Goal: Task Accomplishment & Management: Use online tool/utility

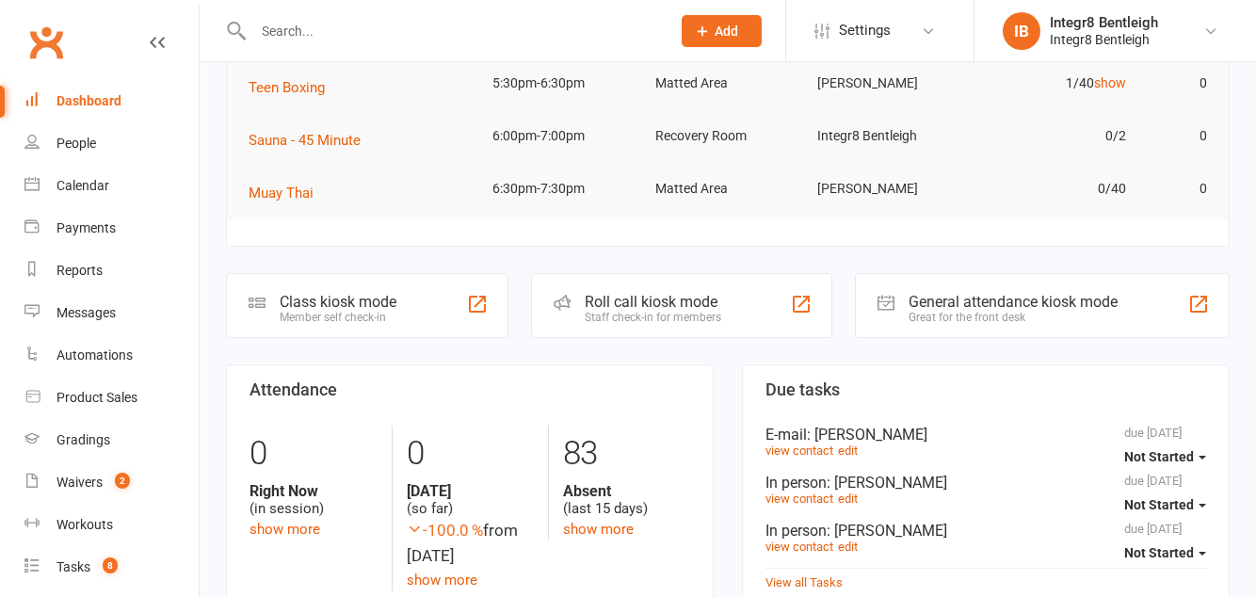
scroll to position [244, 0]
click at [416, 296] on div "Class kiosk mode Member self check-in" at bounding box center [367, 304] width 282 height 65
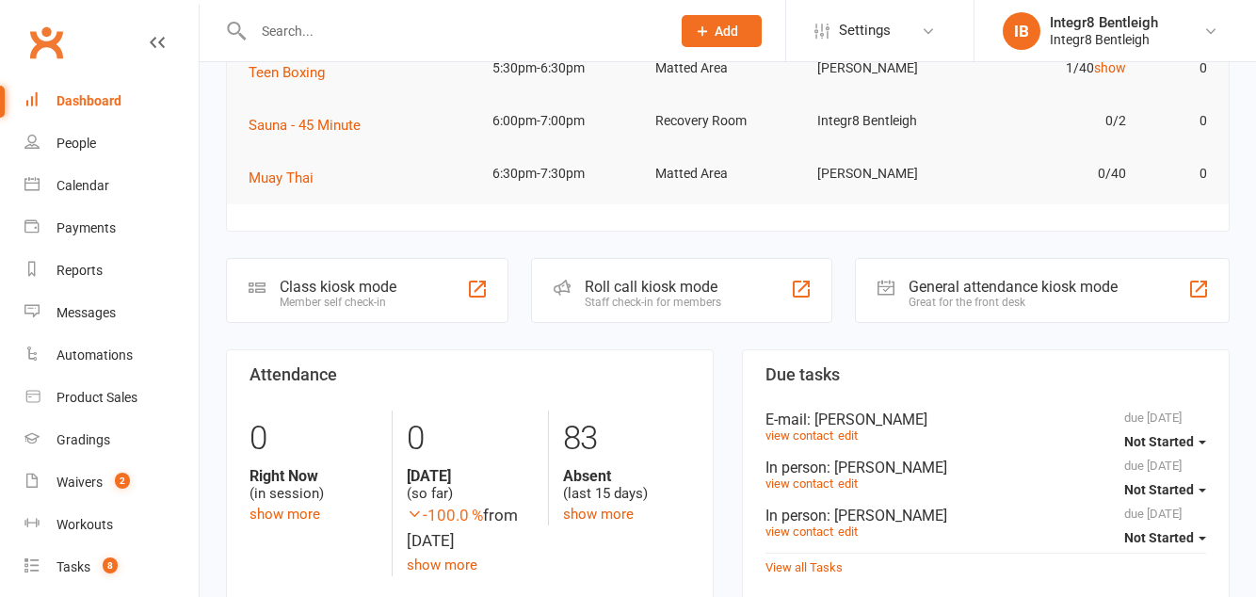
scroll to position [332, 0]
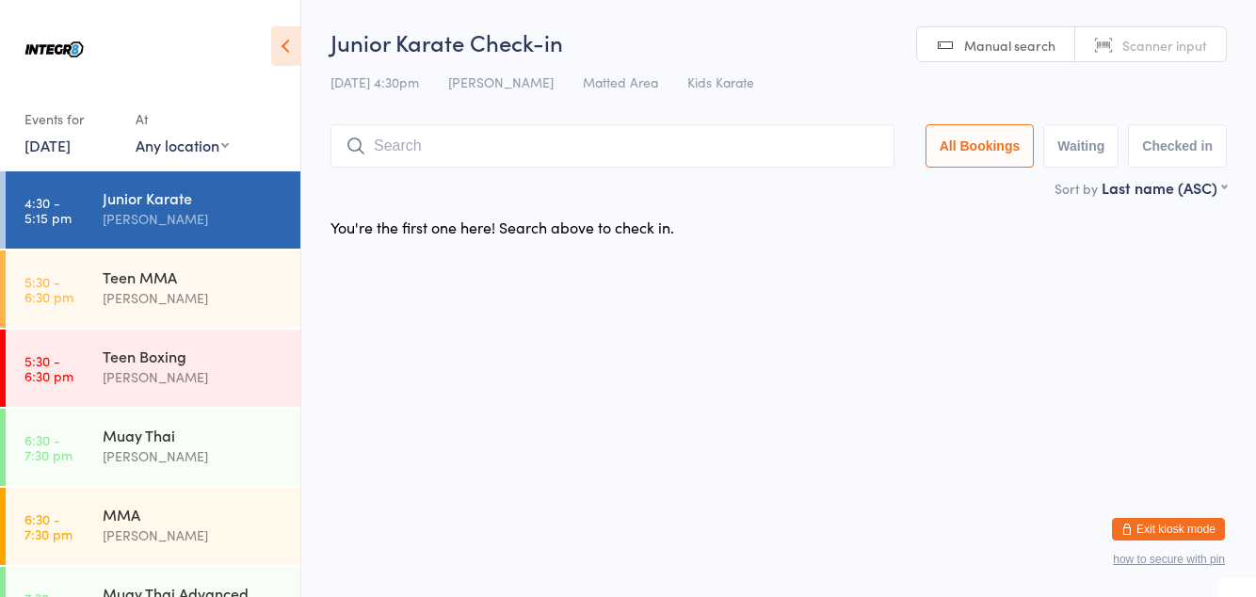
click at [432, 145] on input "search" at bounding box center [612, 145] width 564 height 43
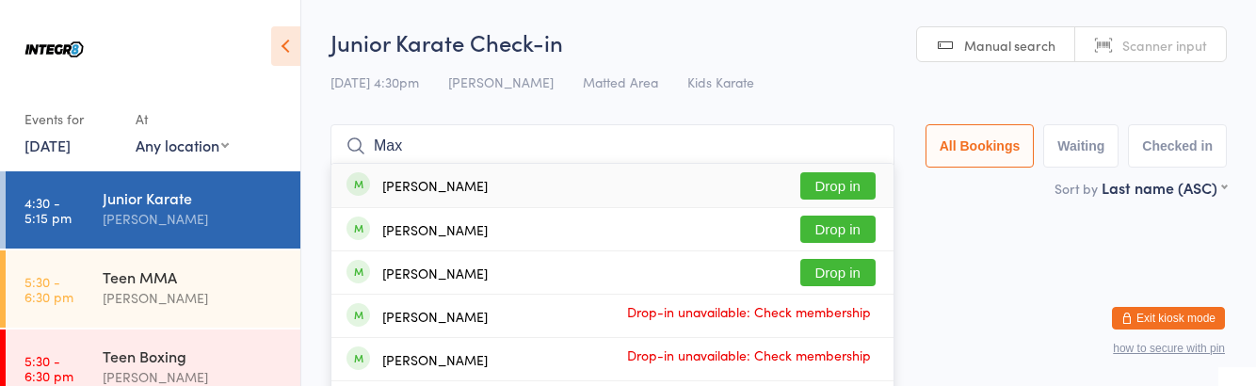
type input "Max"
click at [847, 236] on button "Drop in" at bounding box center [837, 229] width 75 height 27
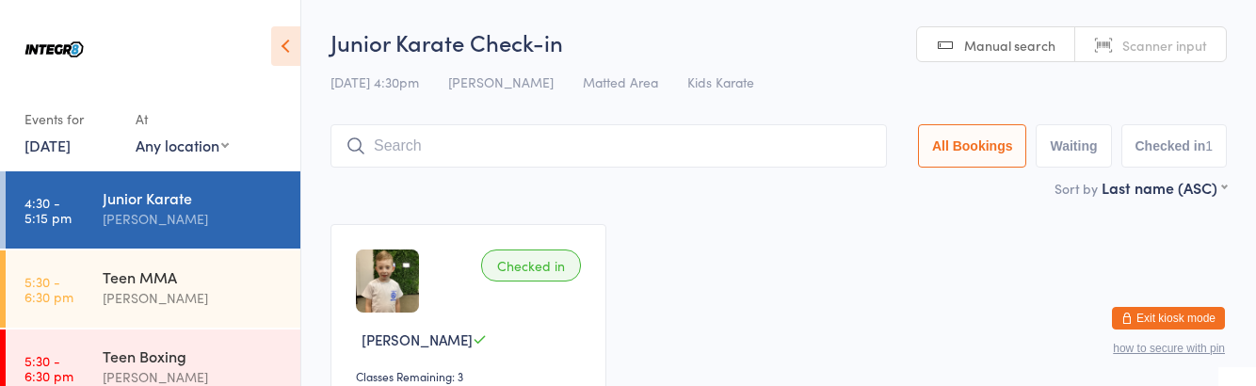
click at [864, 303] on div "Checked in Max Feldman Classes Remaining: 3 Undo checkin" at bounding box center [778, 339] width 930 height 265
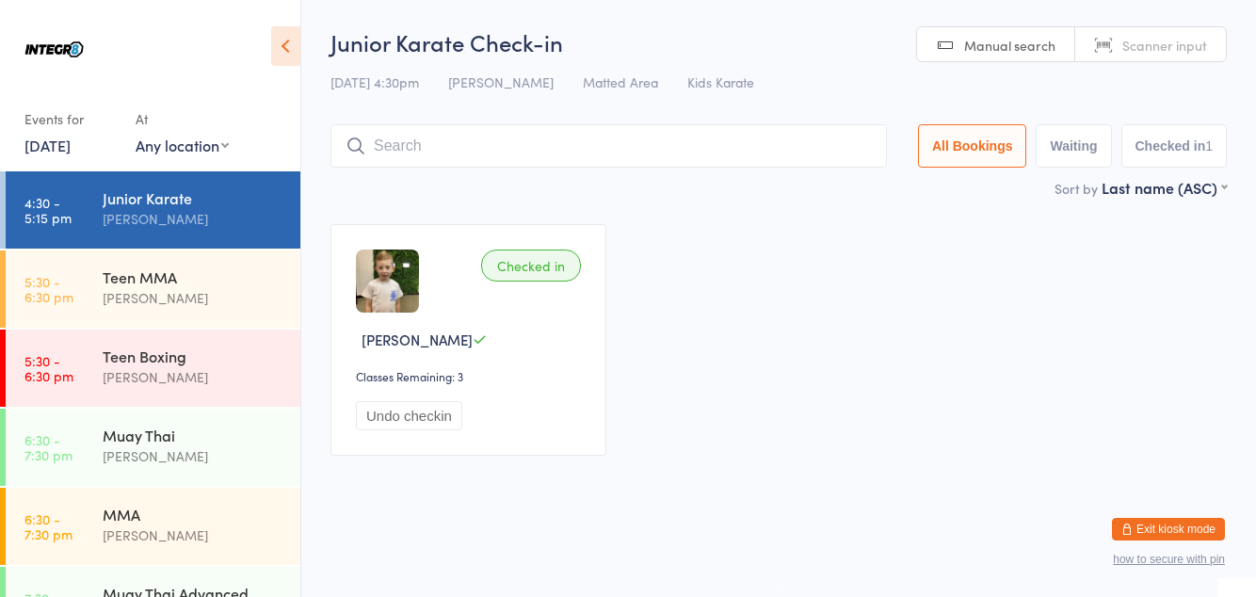
click at [1162, 525] on button "Exit kiosk mode" at bounding box center [1168, 529] width 113 height 23
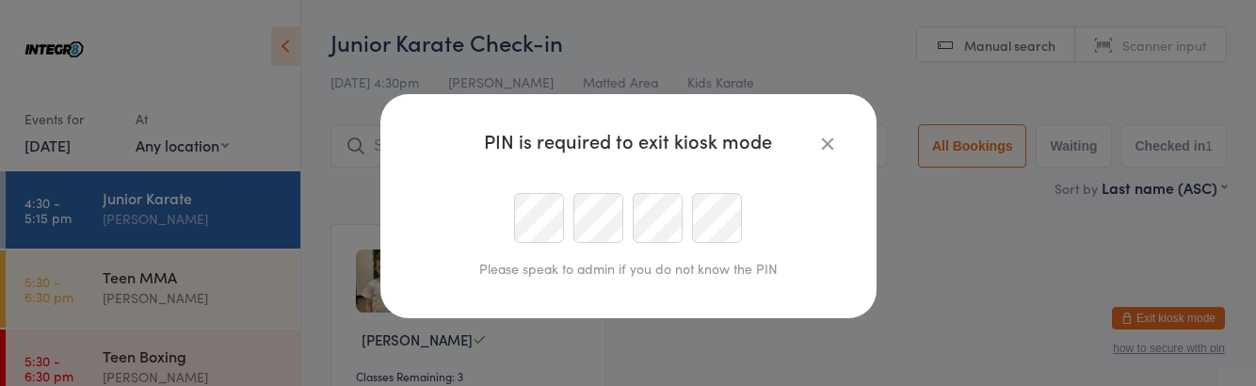
click at [816, 140] on button "button" at bounding box center [827, 143] width 23 height 23
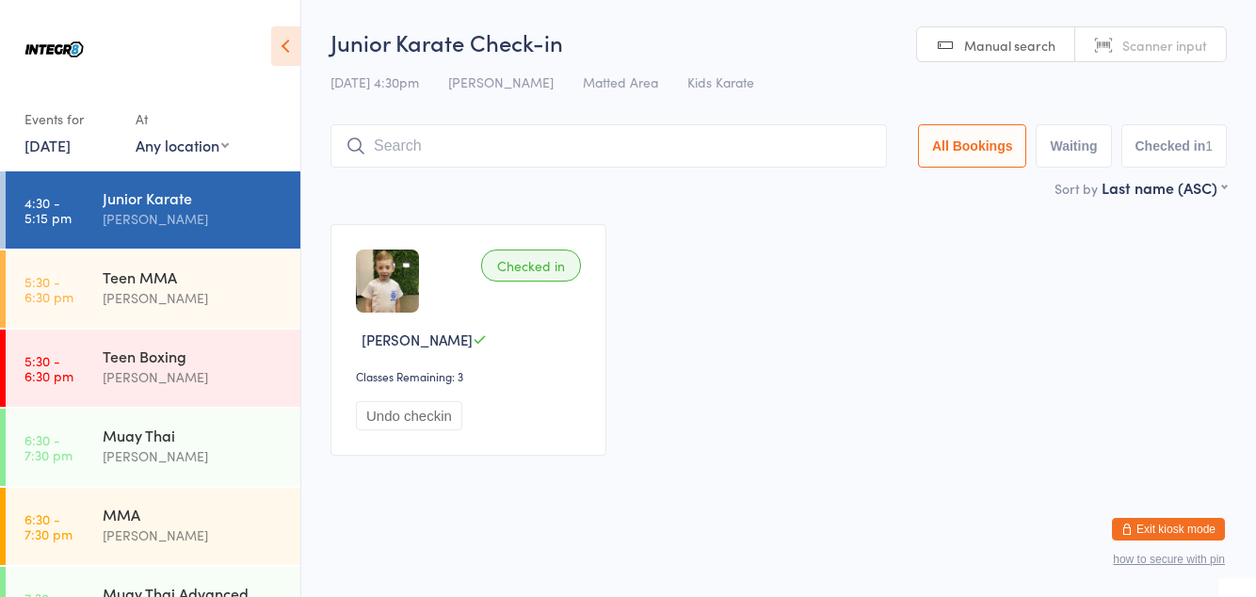
click at [731, 140] on input "search" at bounding box center [608, 145] width 556 height 43
click at [539, 270] on div "Checked in" at bounding box center [531, 265] width 100 height 32
click at [983, 153] on button "All Bookings" at bounding box center [972, 145] width 109 height 43
click at [1166, 143] on button "Checked in 1" at bounding box center [1174, 145] width 106 height 43
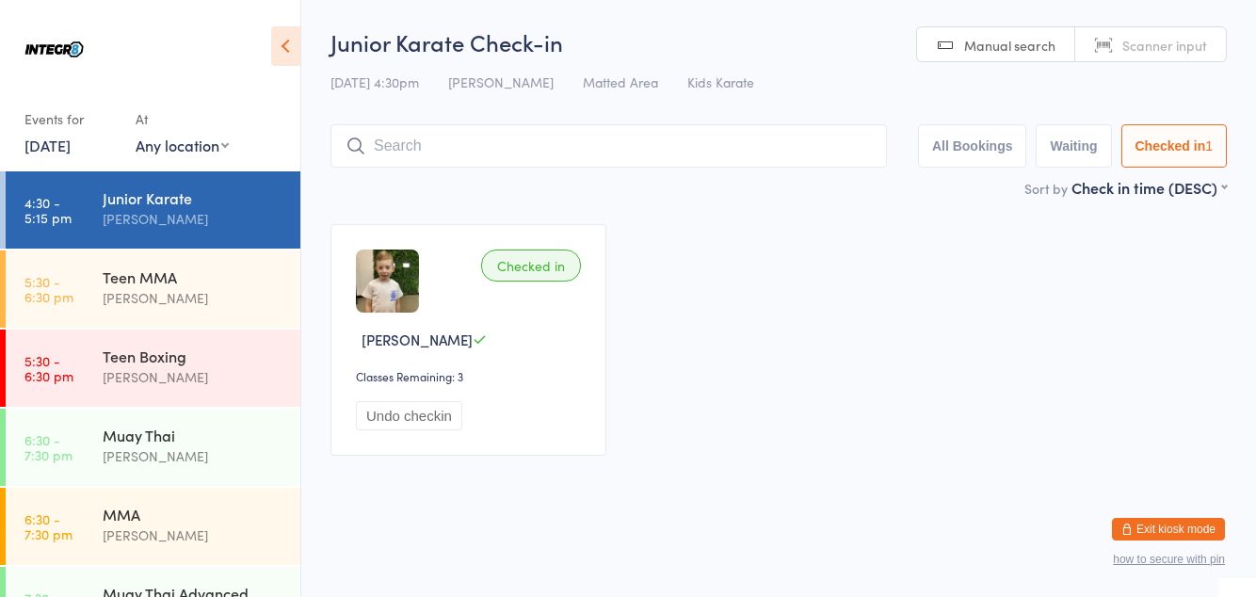
click at [985, 151] on button "All Bookings" at bounding box center [972, 145] width 109 height 43
select select "2"
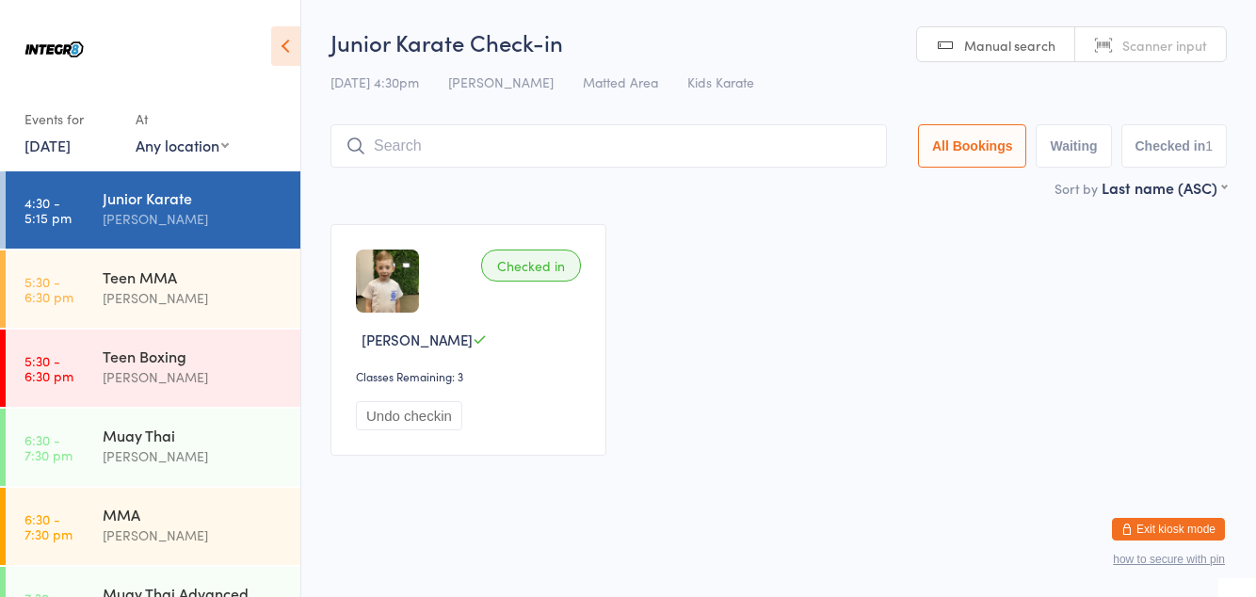
click at [174, 281] on div "Teen MMA" at bounding box center [194, 276] width 182 height 21
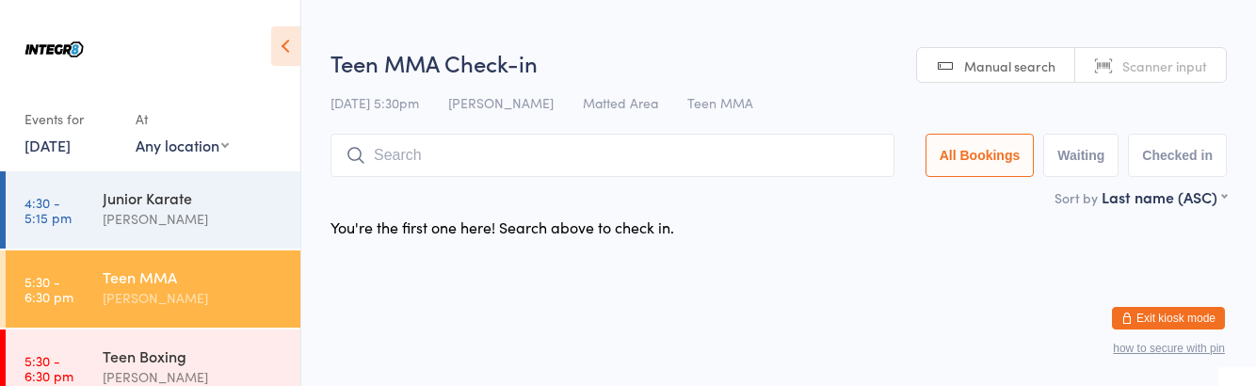
click at [194, 202] on div "Junior Karate" at bounding box center [194, 197] width 182 height 21
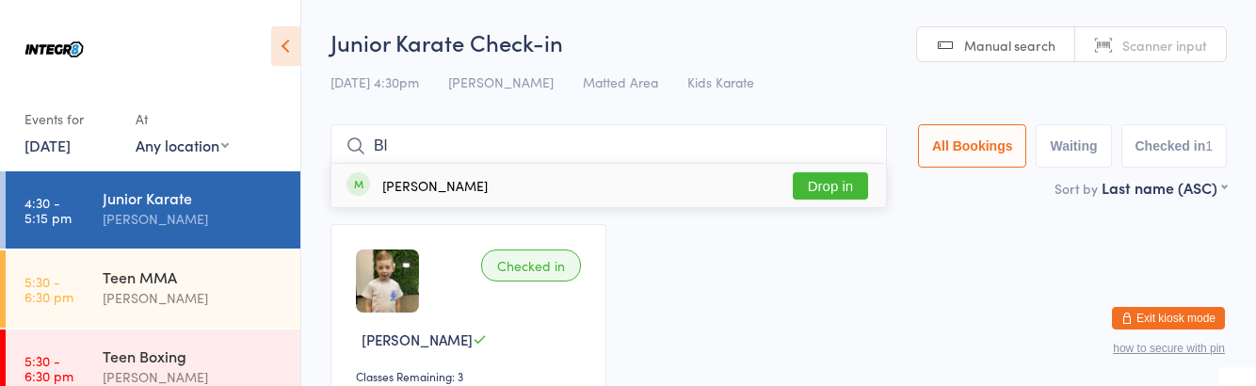
type input "Bl"
click at [587, 185] on div "Blake Fine Drop in" at bounding box center [608, 185] width 555 height 43
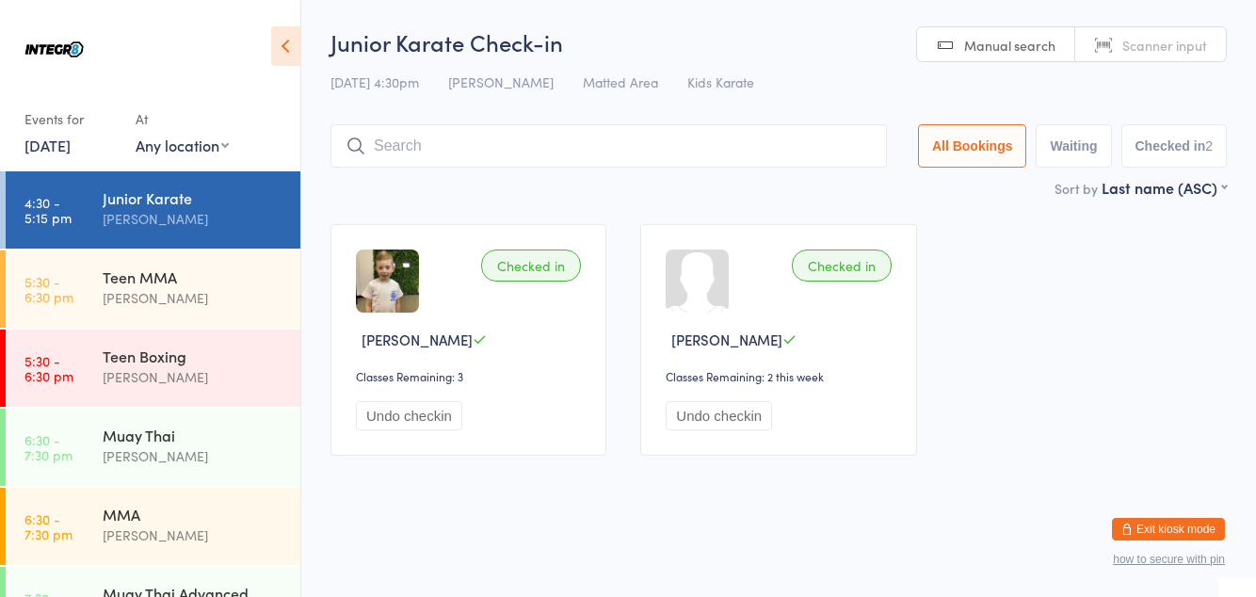
click at [719, 151] on input "search" at bounding box center [608, 145] width 556 height 43
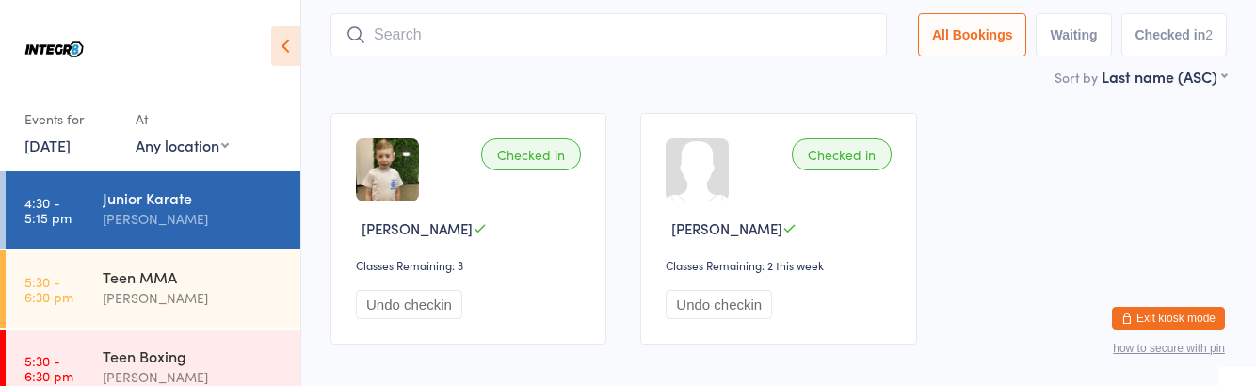
scroll to position [124, 0]
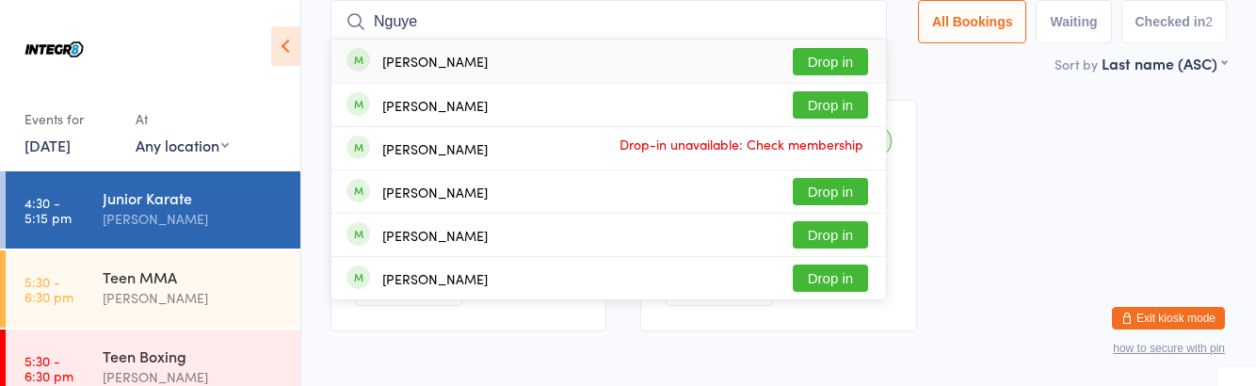
type input "Nguye"
click at [852, 241] on button "Drop in" at bounding box center [830, 234] width 75 height 27
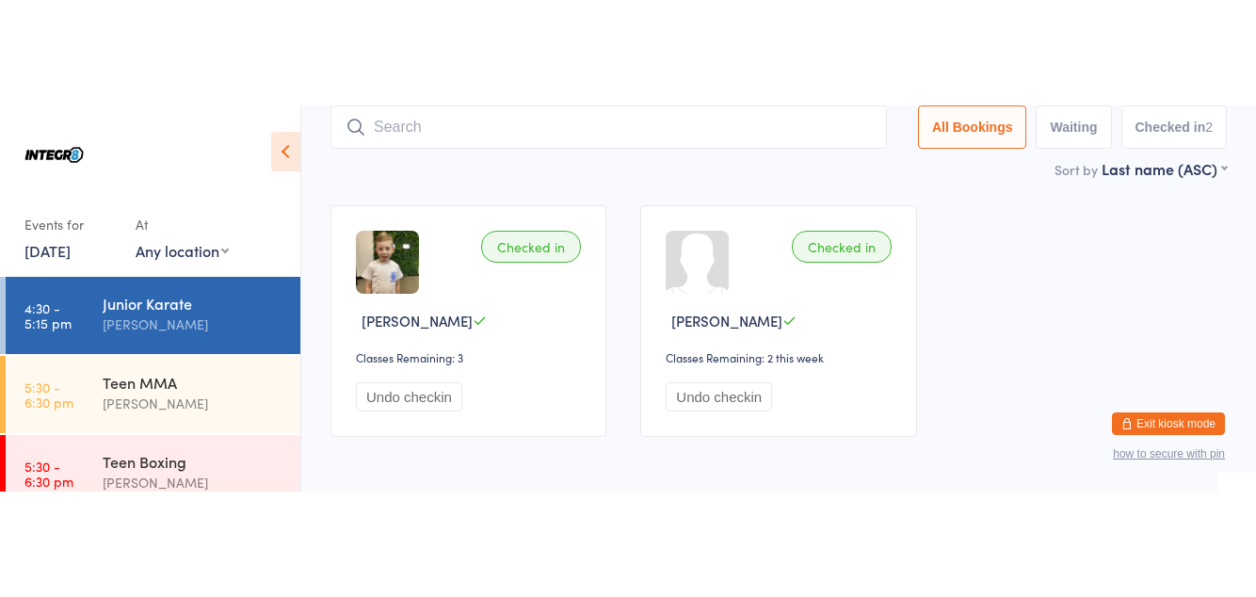
scroll to position [0, 0]
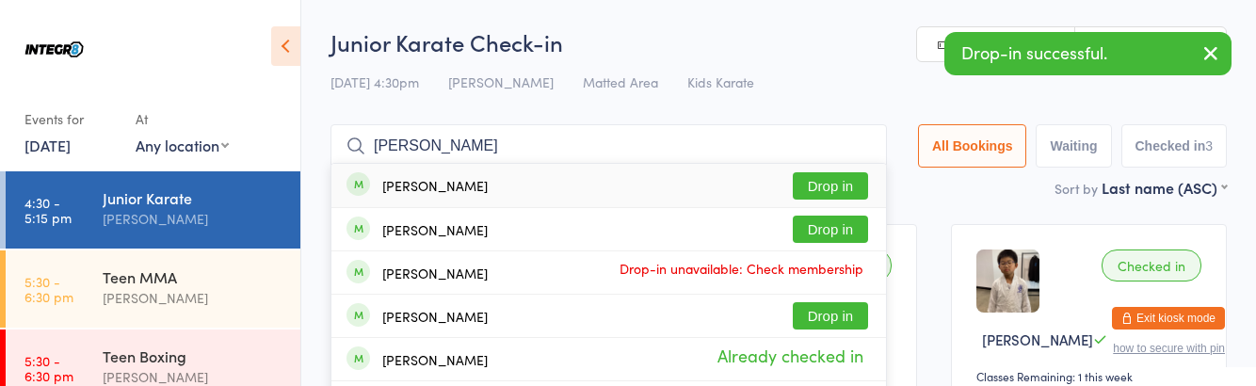
type input "Nguyen"
click at [852, 232] on button "Drop in" at bounding box center [830, 229] width 75 height 27
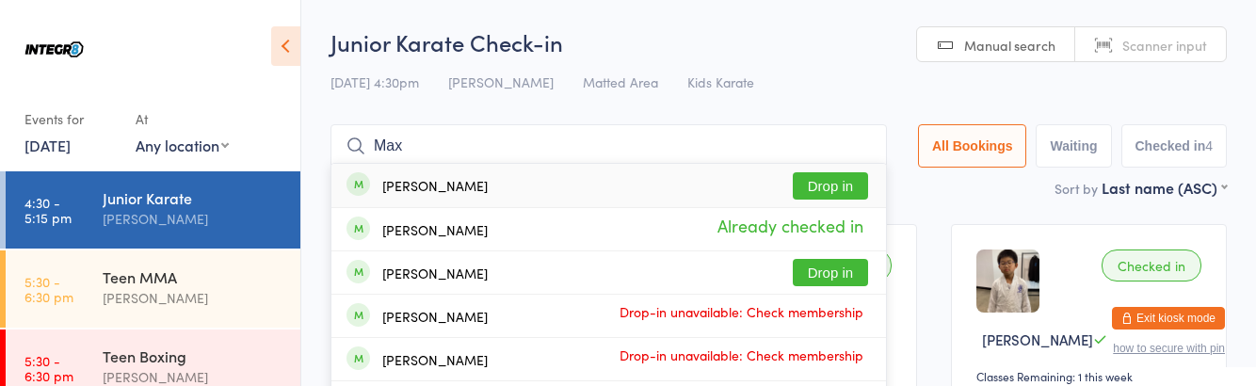
type input "Max"
click at [431, 275] on div "[PERSON_NAME]" at bounding box center [434, 272] width 105 height 15
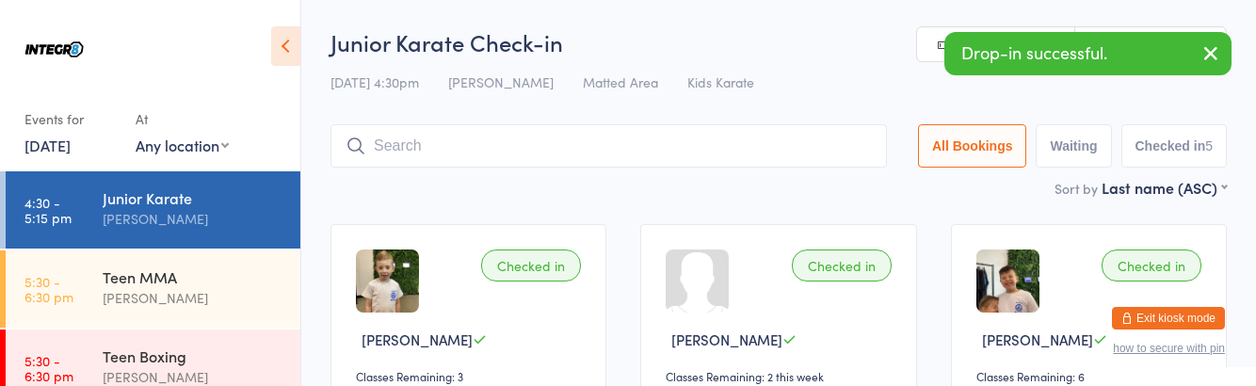
click at [1032, 356] on div "Checked in Maximus Mangos Classes Remaining: 6 Undo checkin" at bounding box center [1089, 340] width 276 height 232
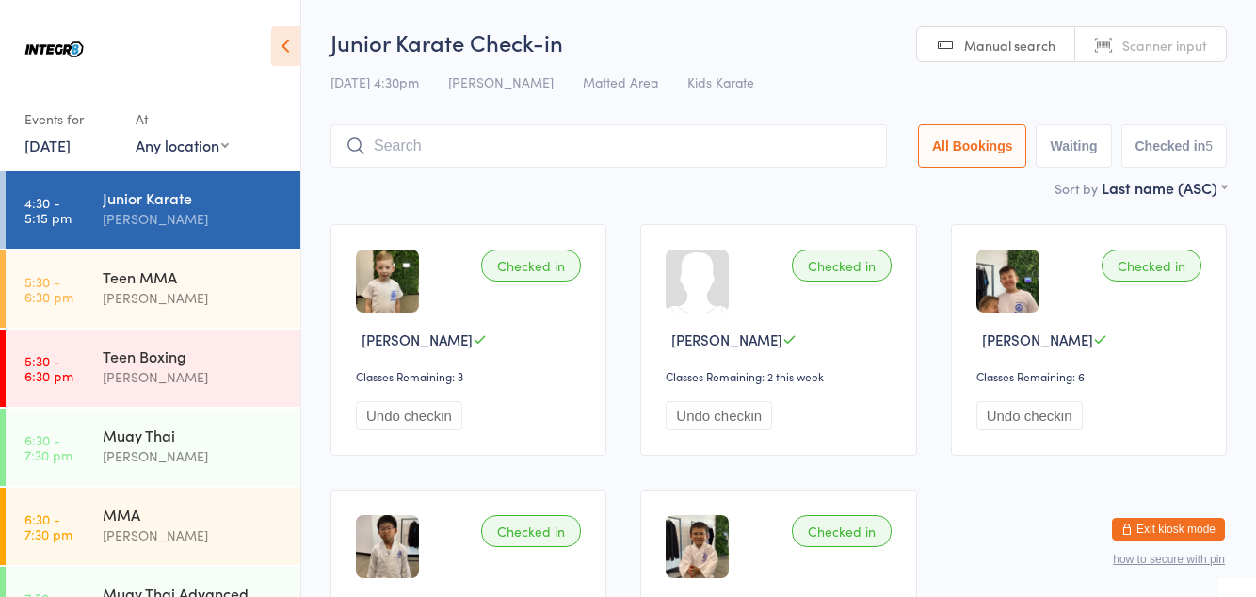
click at [766, 148] on input "search" at bounding box center [608, 145] width 556 height 43
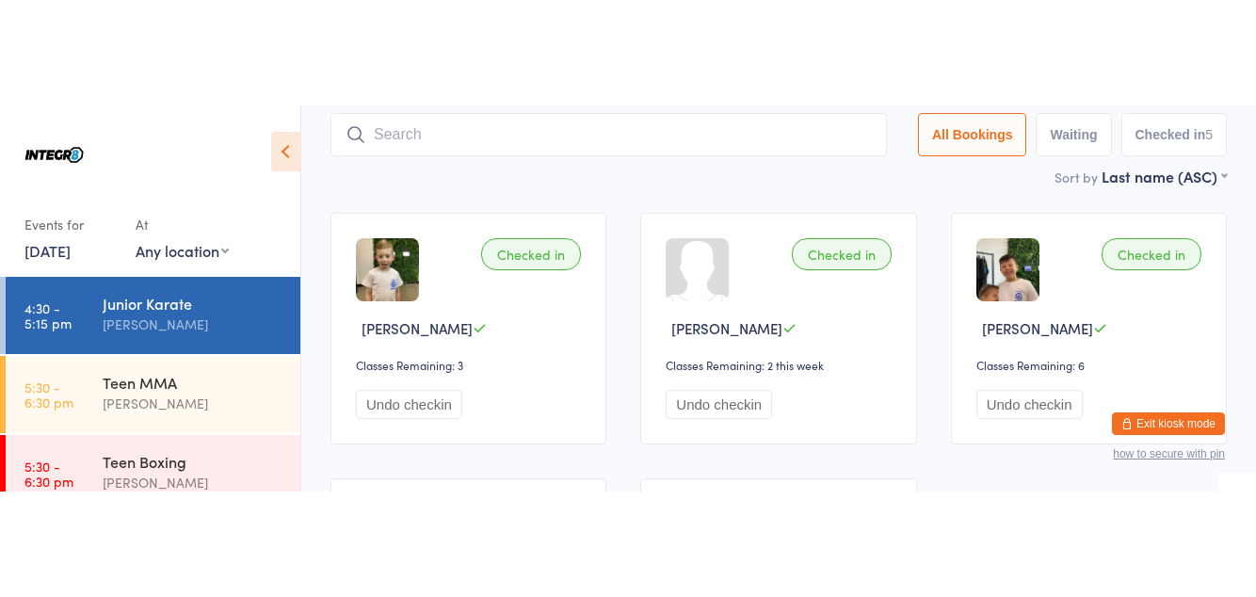
scroll to position [124, 0]
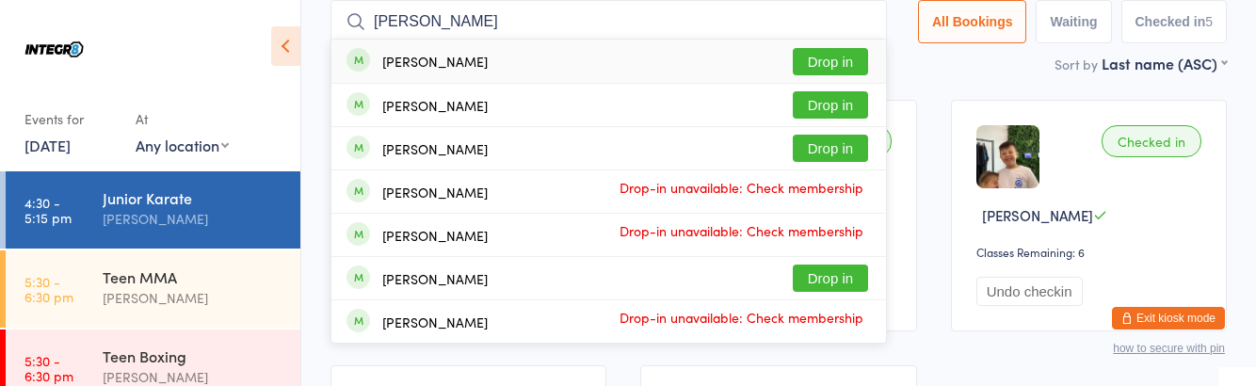
type input "Sam"
click at [397, 151] on div "Samuel Behman" at bounding box center [434, 148] width 105 height 15
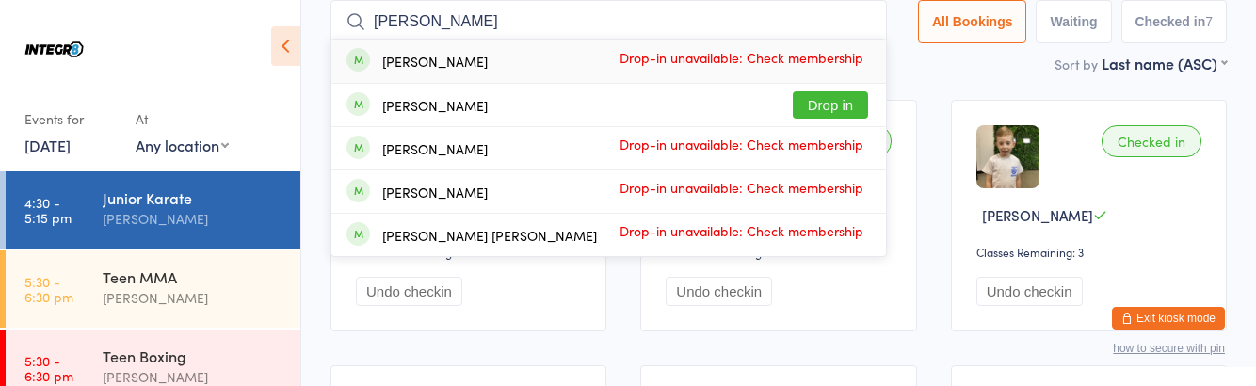
type input "Benj"
click at [509, 101] on div "Benjamin Sarris Drop in" at bounding box center [608, 105] width 555 height 42
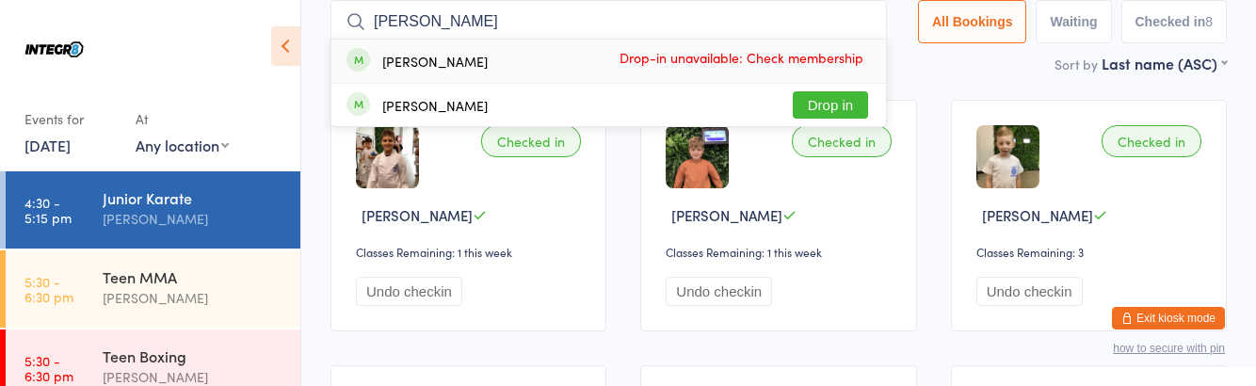
type input "Kristi"
click at [836, 61] on span "Drop-in unavailable: Check membership" at bounding box center [741, 57] width 254 height 28
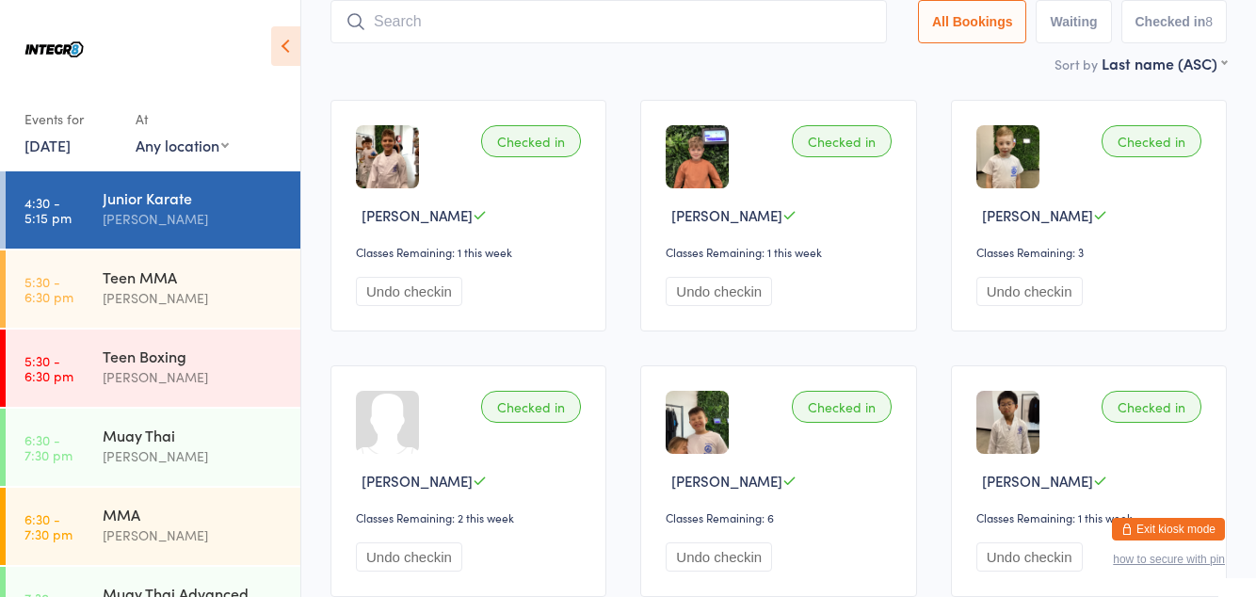
click at [840, 68] on div "Sort by Last name (ASC) First name (ASC) First name (DESC) Last name (ASC) Last…" at bounding box center [778, 63] width 896 height 21
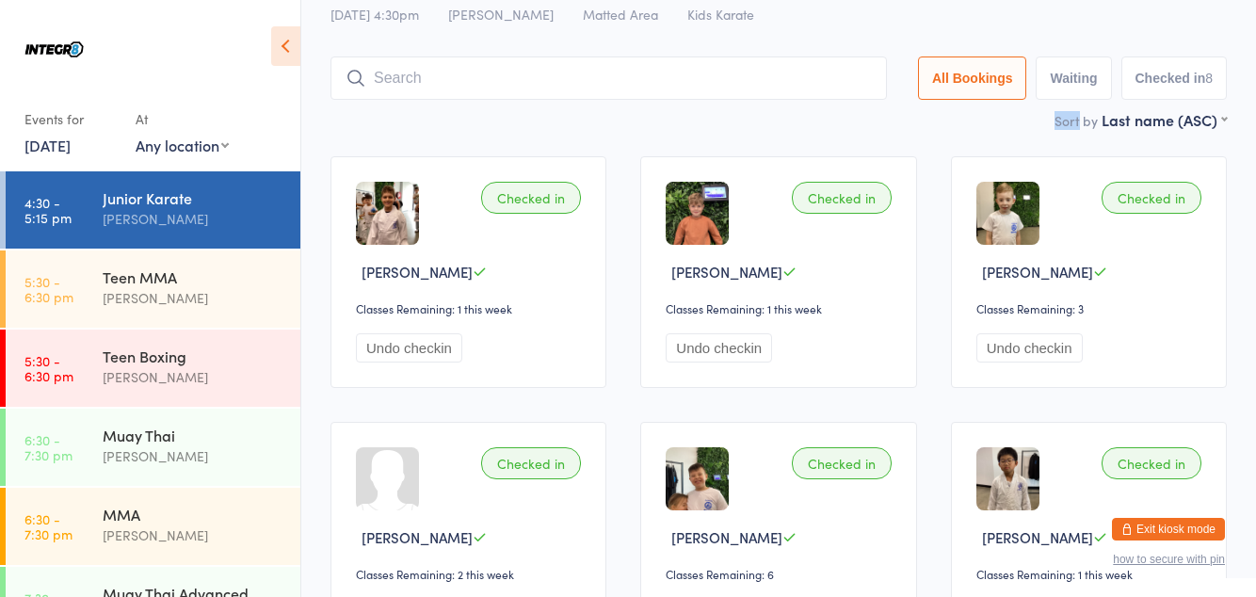
scroll to position [67, 0]
click at [459, 76] on input "search" at bounding box center [608, 78] width 556 height 43
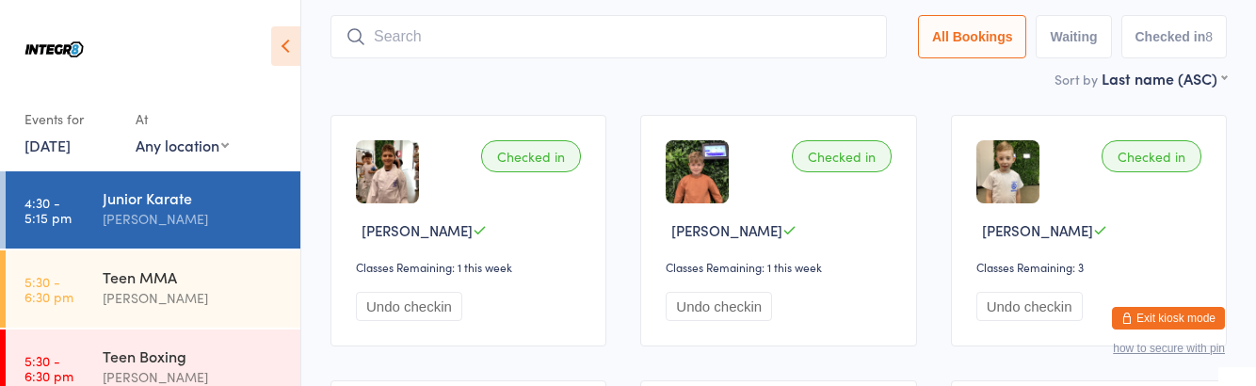
scroll to position [125, 0]
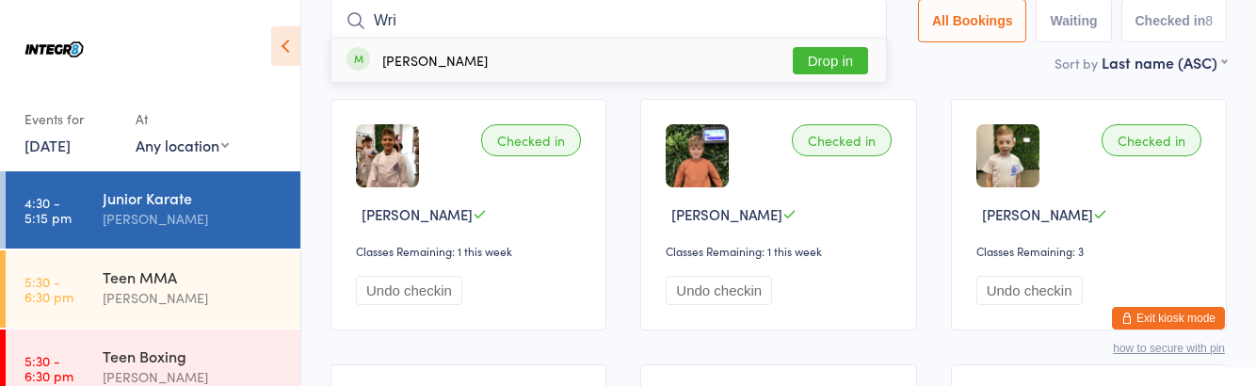
type input "Wri"
click at [832, 60] on button "Drop in" at bounding box center [830, 60] width 75 height 27
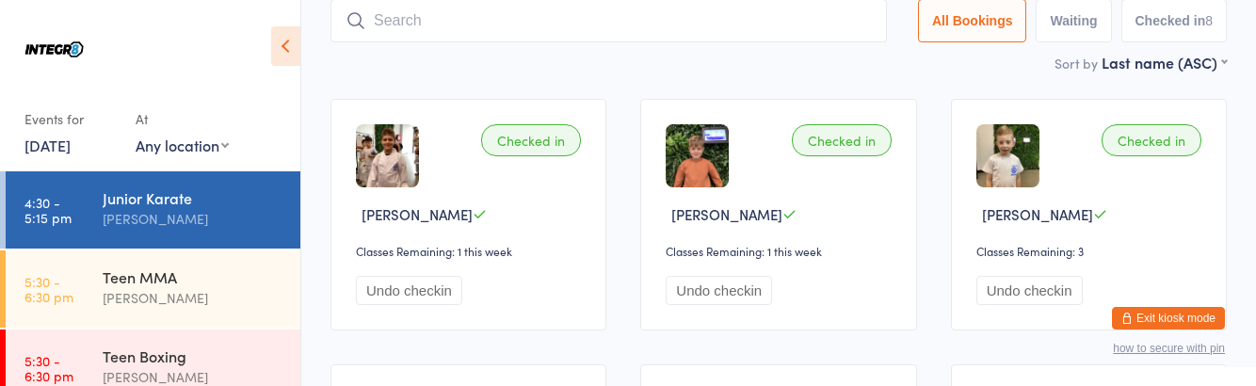
scroll to position [124, 0]
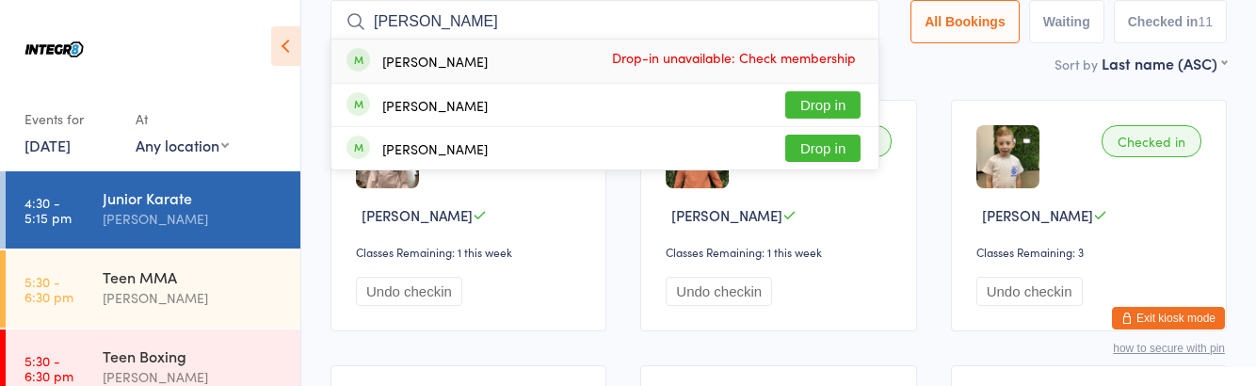
type input "Antoni"
click at [844, 148] on button "Drop in" at bounding box center [822, 148] width 75 height 27
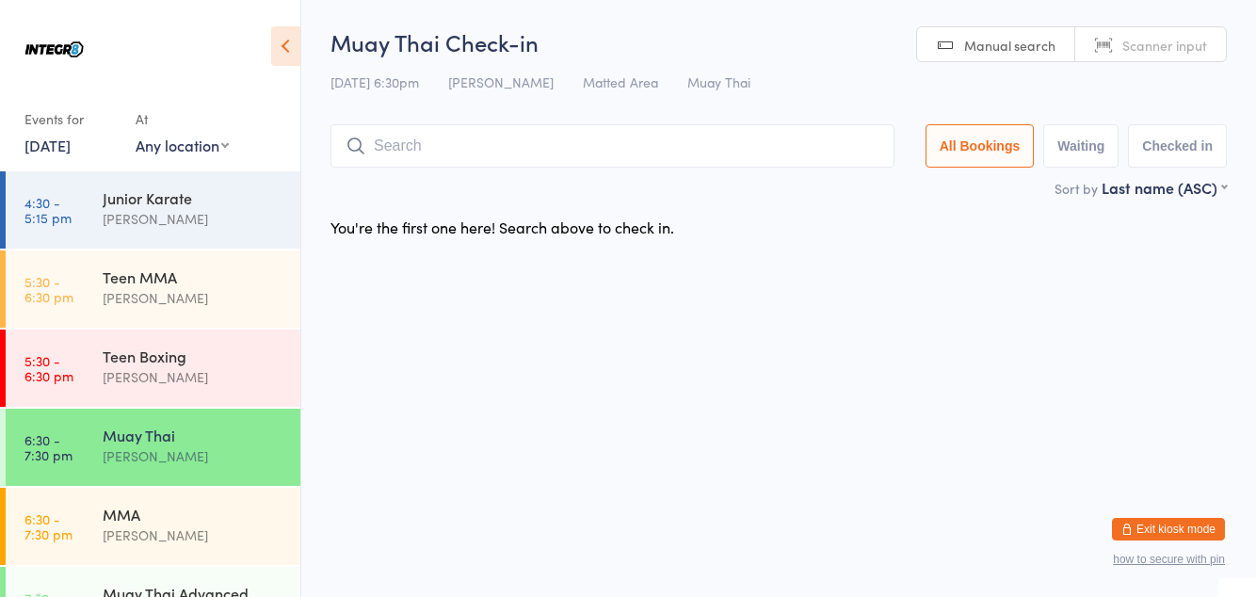
click at [389, 141] on input "search" at bounding box center [612, 145] width 564 height 43
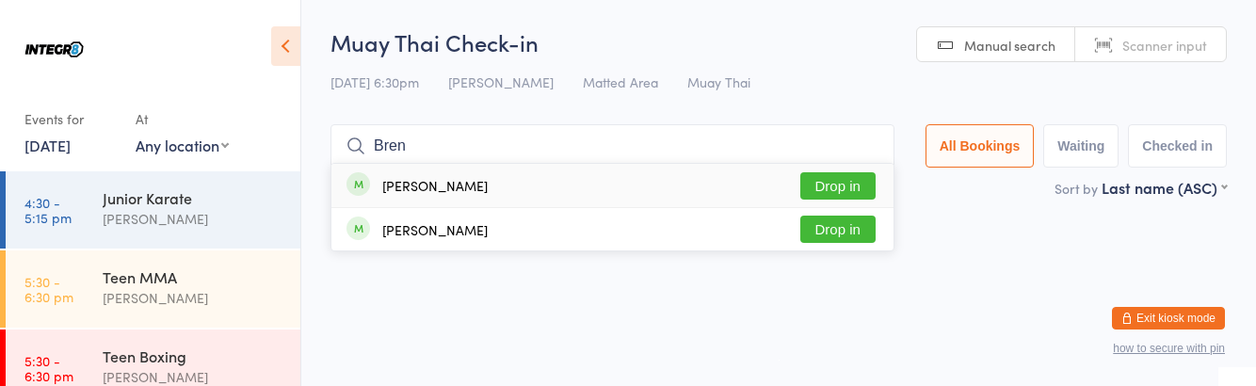
type input "Bren"
click at [848, 181] on button "Drop in" at bounding box center [837, 185] width 75 height 27
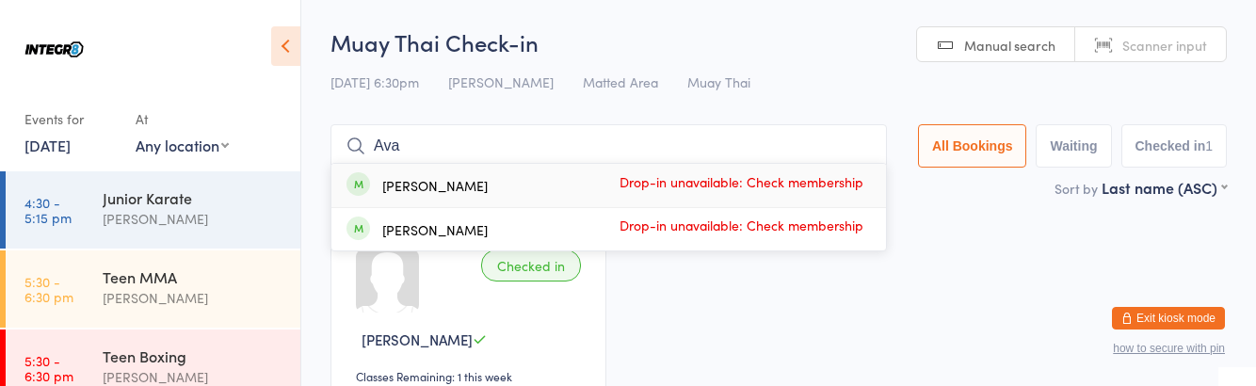
type input "Ava"
click at [398, 193] on div "[PERSON_NAME]" at bounding box center [434, 185] width 105 height 15
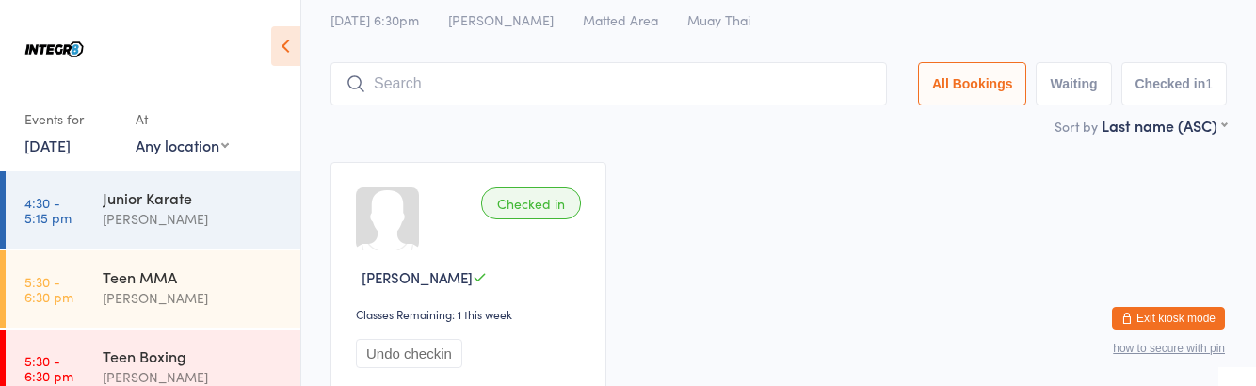
scroll to position [112, 0]
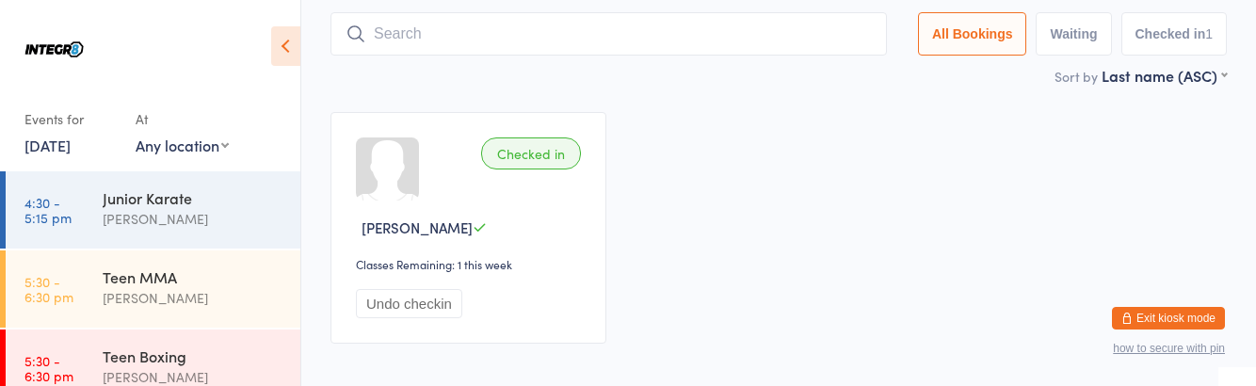
click at [230, 381] on div "[PERSON_NAME]" at bounding box center [194, 377] width 182 height 22
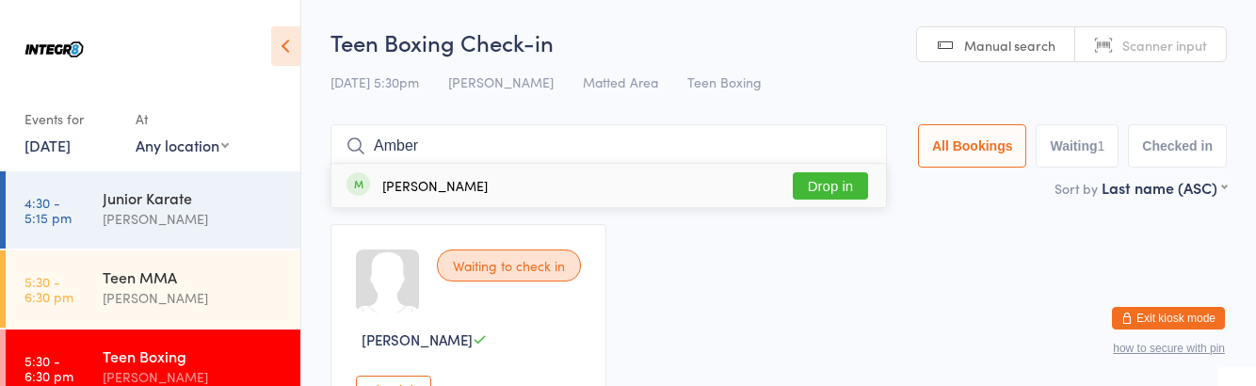
type input "Amber"
click at [839, 189] on button "Drop in" at bounding box center [830, 185] width 75 height 27
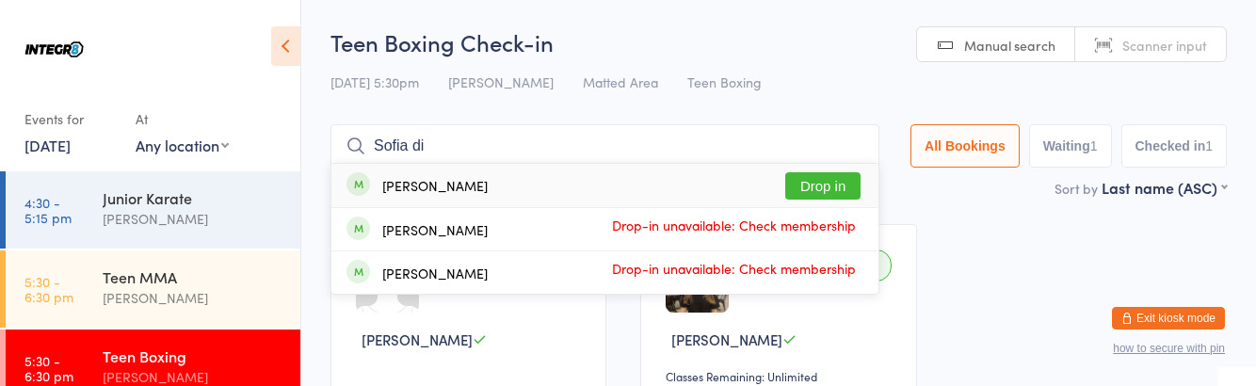
type input "Sofia di"
click at [830, 184] on button "Drop in" at bounding box center [822, 185] width 75 height 27
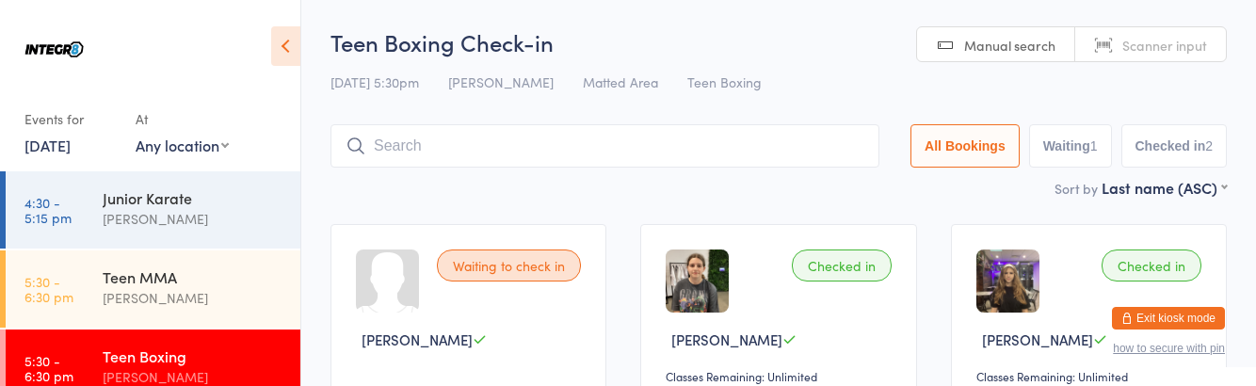
click at [200, 386] on div "[PERSON_NAME]" at bounding box center [194, 377] width 182 height 22
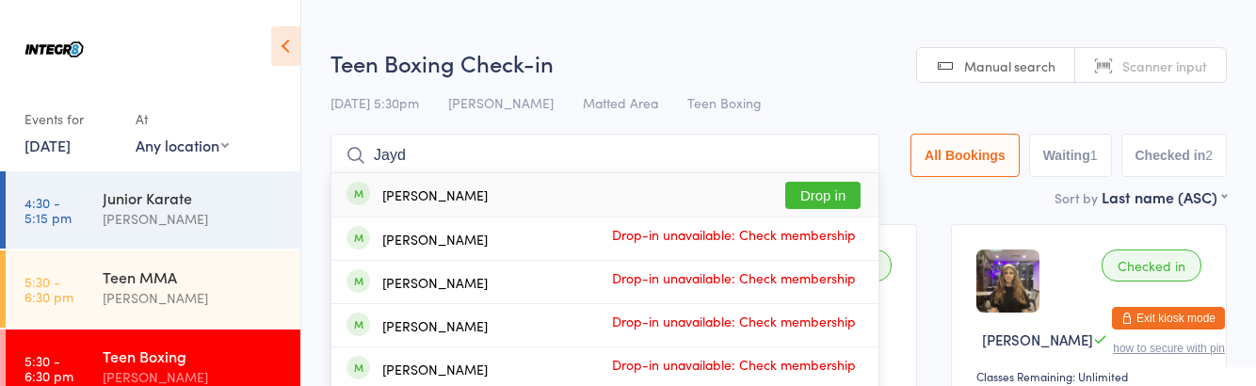
type input "Jayd"
click at [823, 190] on button "Drop in" at bounding box center [822, 195] width 75 height 27
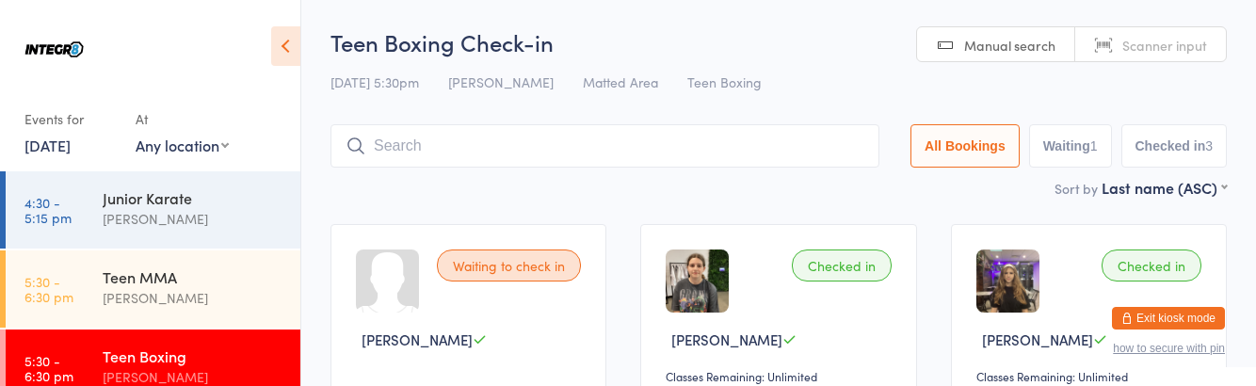
click at [171, 375] on div "[PERSON_NAME]" at bounding box center [194, 377] width 182 height 22
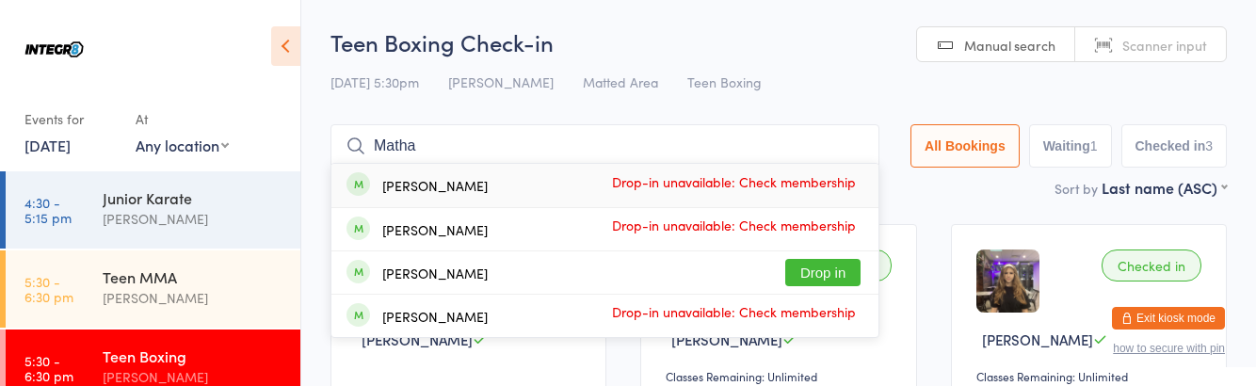
type input "Matha"
click at [823, 272] on button "Drop in" at bounding box center [822, 272] width 75 height 27
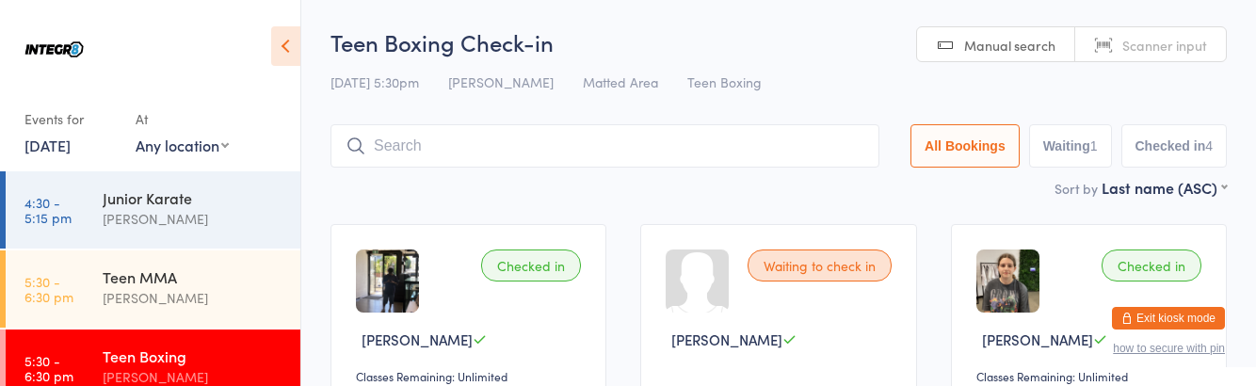
type input "M"
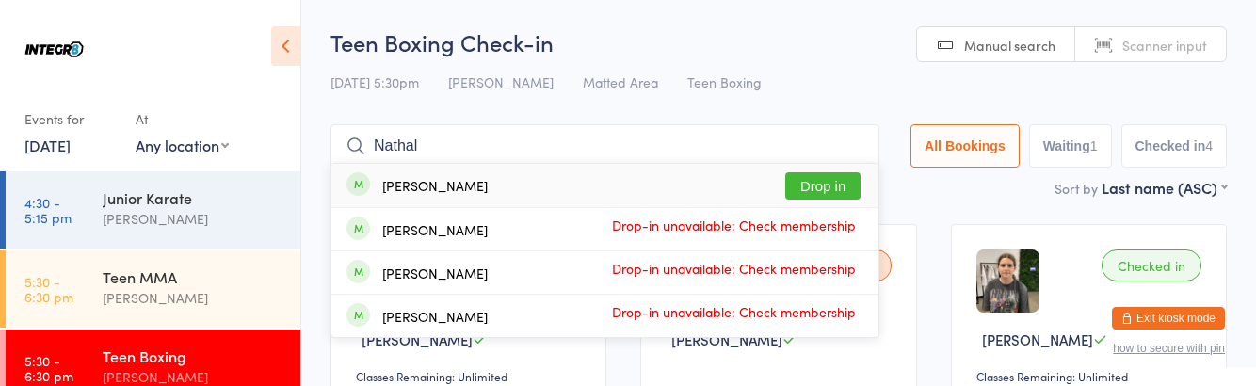
type input "Nathal"
click at [828, 185] on button "Drop in" at bounding box center [822, 185] width 75 height 27
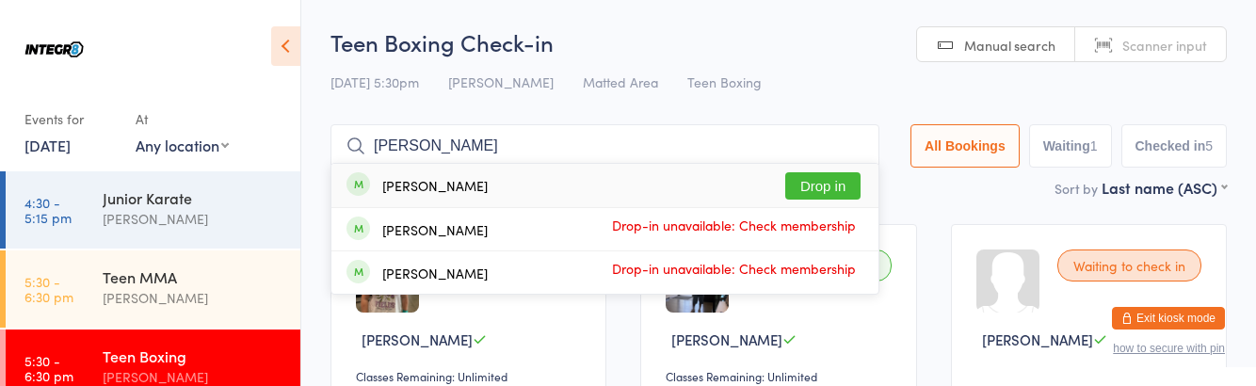
type input "Noelle"
click at [838, 186] on button "Drop in" at bounding box center [822, 185] width 75 height 27
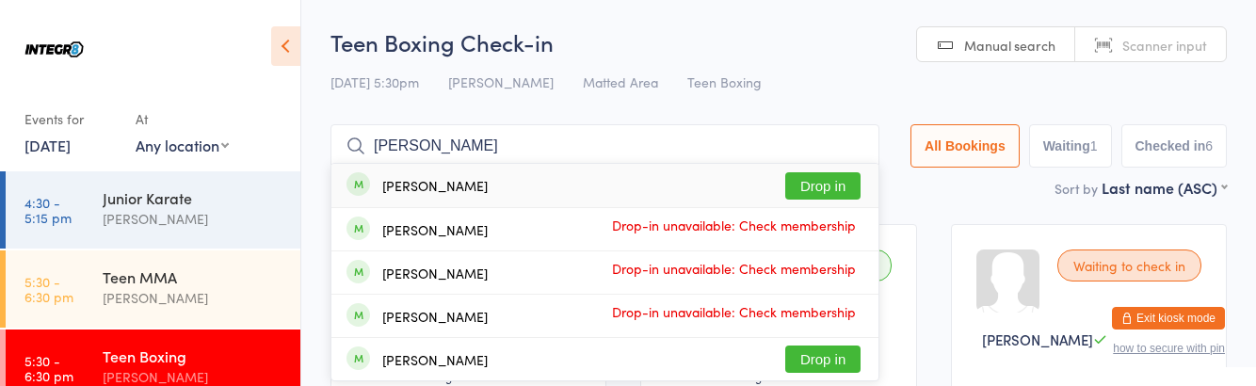
type input "Isaac"
click at [828, 186] on button "Drop in" at bounding box center [822, 185] width 75 height 27
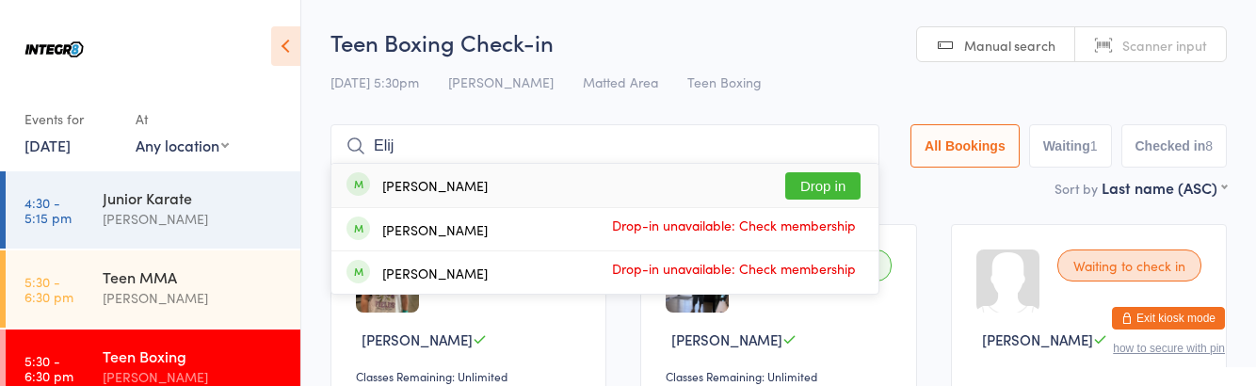
type input "Elij"
click at [849, 190] on button "Drop in" at bounding box center [822, 185] width 75 height 27
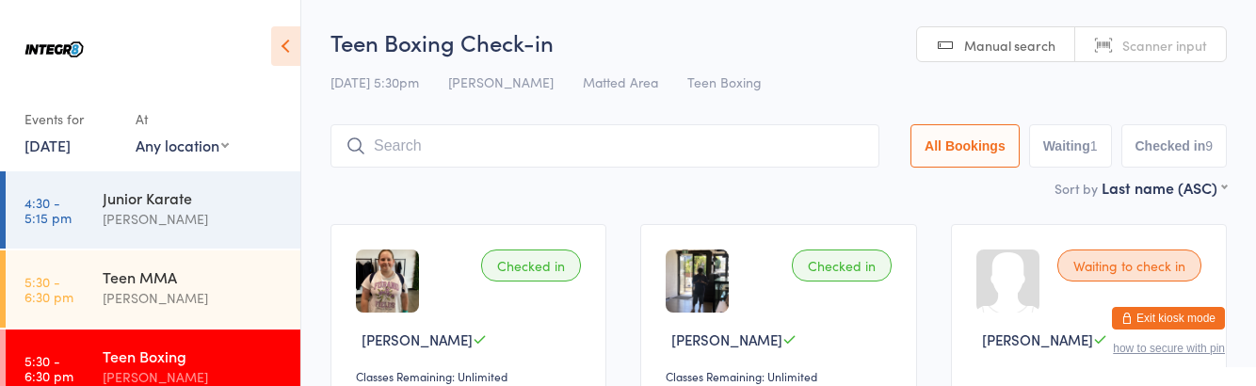
click at [204, 219] on div "[PERSON_NAME]" at bounding box center [194, 219] width 182 height 22
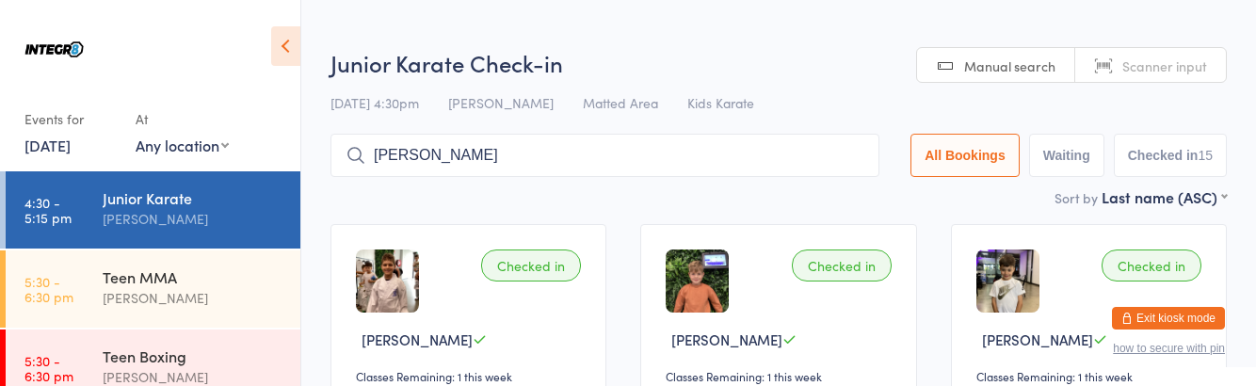
type input "Krist"
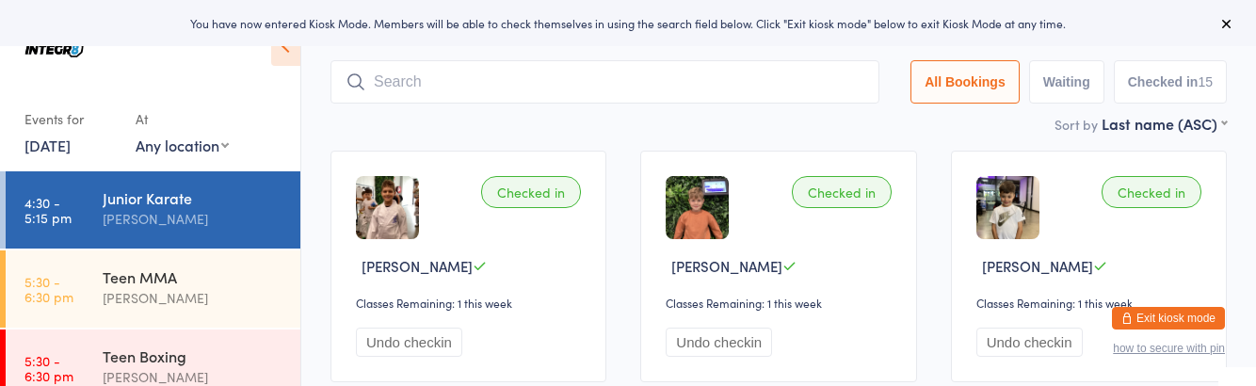
scroll to position [134, 0]
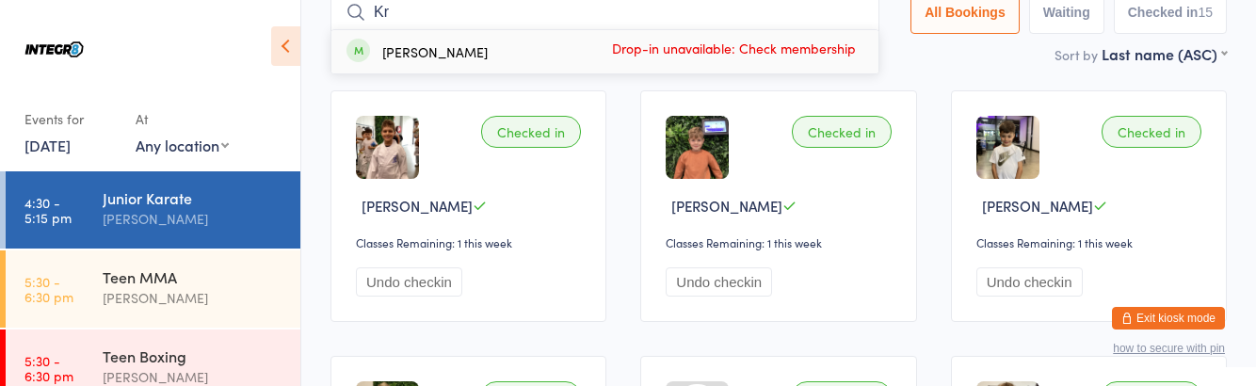
type input "K"
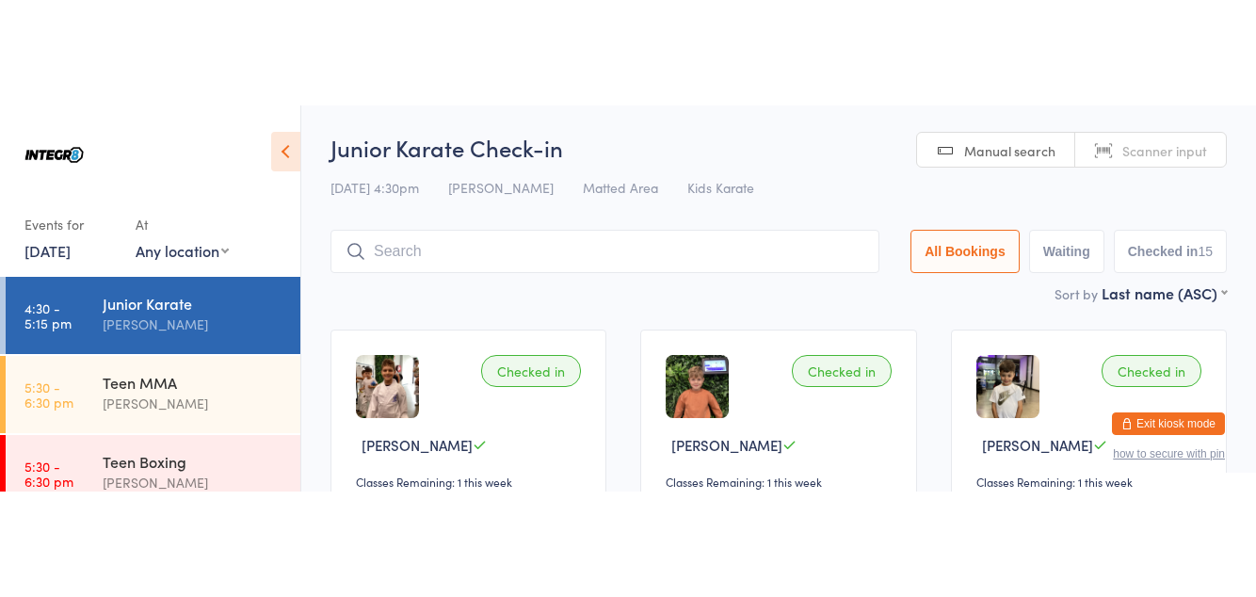
scroll to position [23, 0]
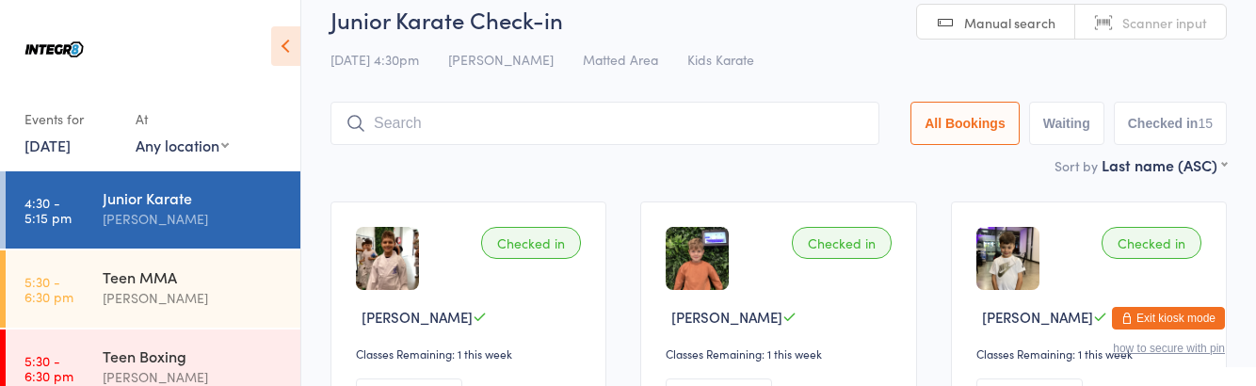
click at [799, 45] on div "11 Sep 4:30pm Giuseppe Amato Matted Area Kids Karate" at bounding box center [778, 59] width 896 height 31
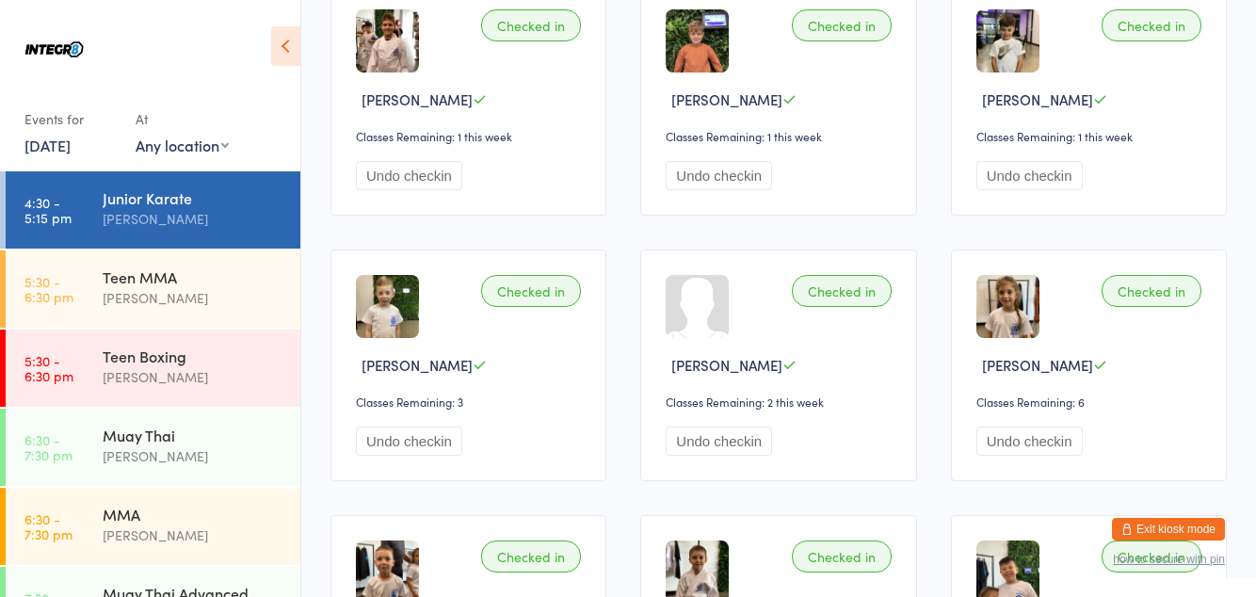
scroll to position [0, 0]
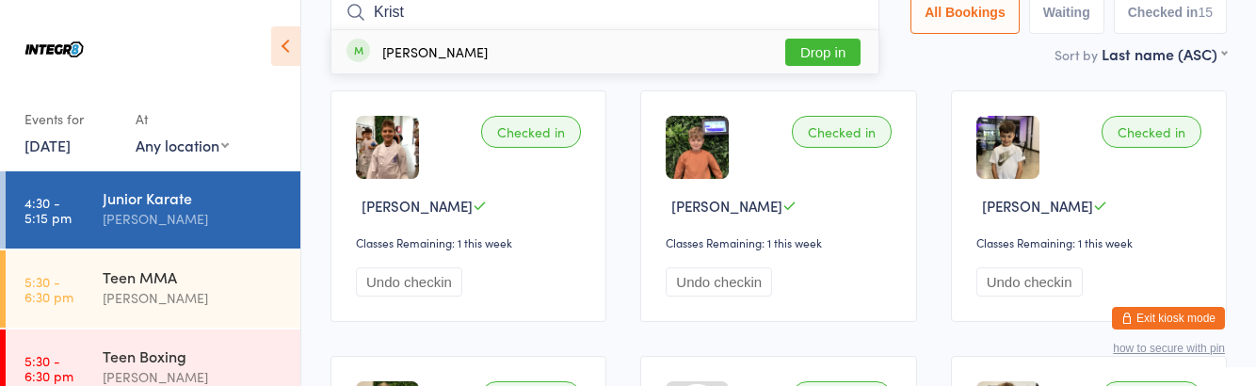
type input "Krist"
click at [827, 62] on button "Drop in" at bounding box center [822, 52] width 75 height 27
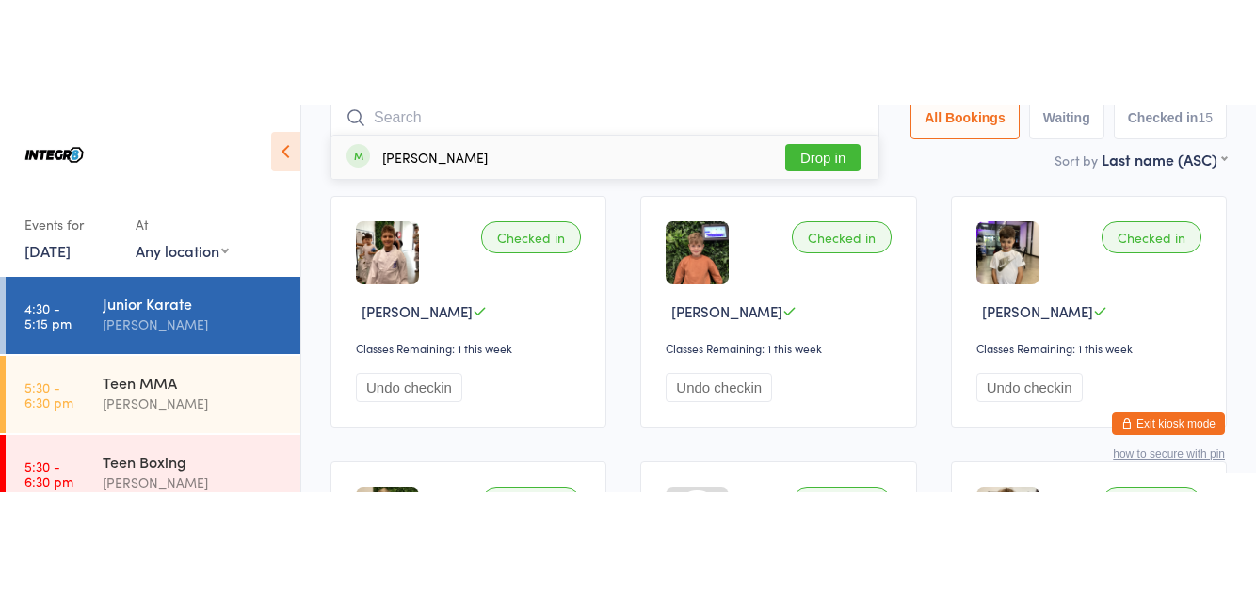
scroll to position [124, 0]
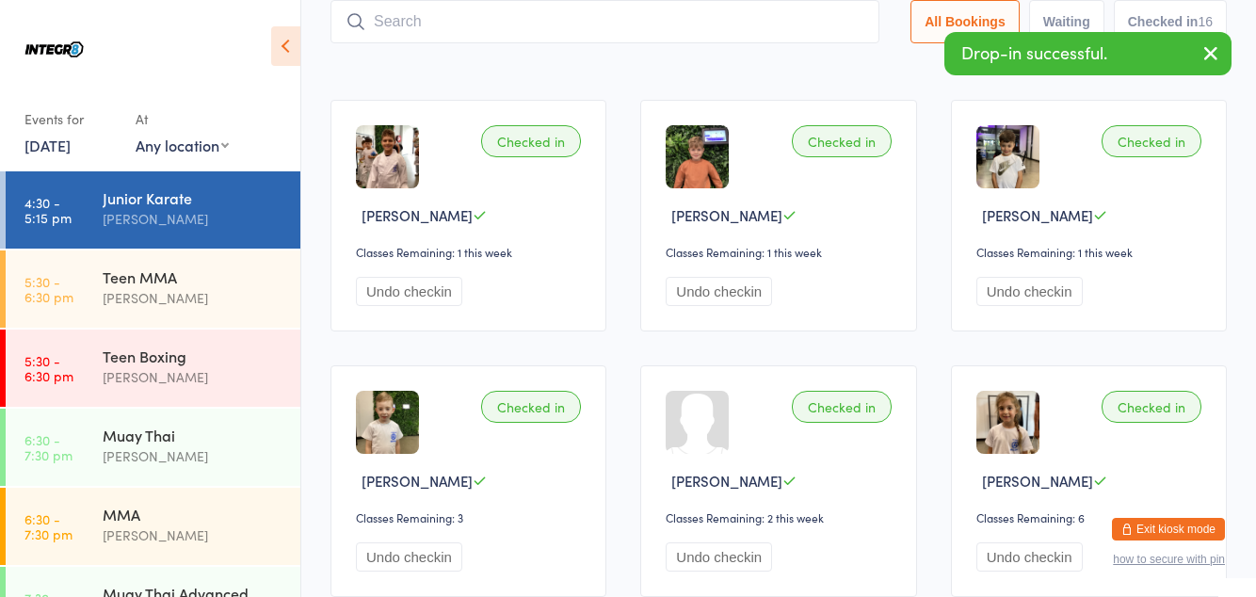
click at [212, 371] on div "[PERSON_NAME]" at bounding box center [194, 377] width 182 height 22
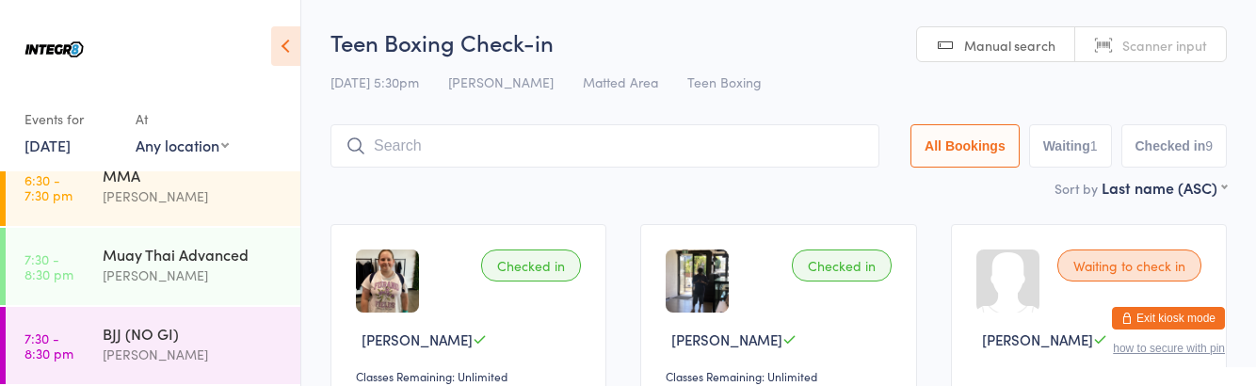
click at [154, 193] on div "[PERSON_NAME]" at bounding box center [194, 196] width 182 height 22
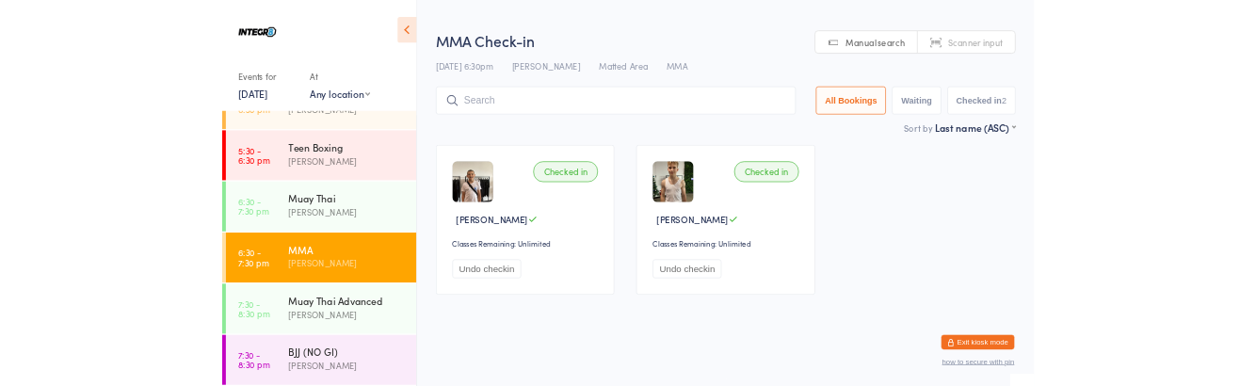
scroll to position [128, 0]
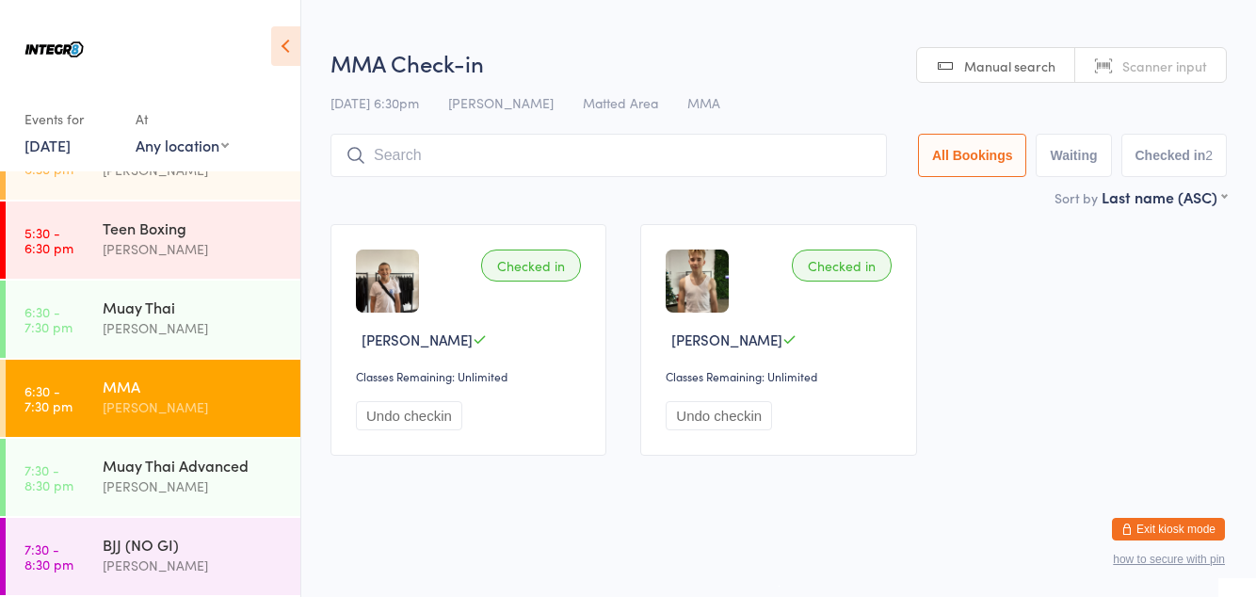
click at [535, 153] on input "search" at bounding box center [608, 155] width 556 height 43
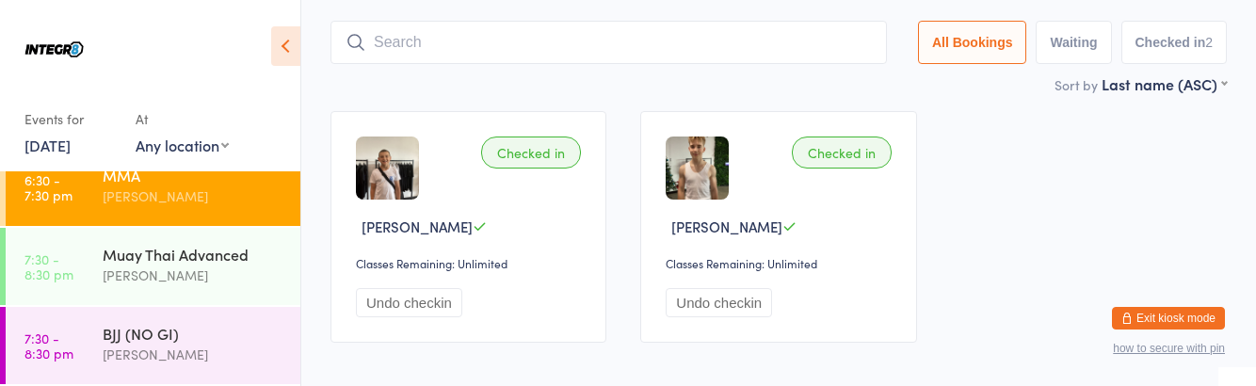
scroll to position [134, 0]
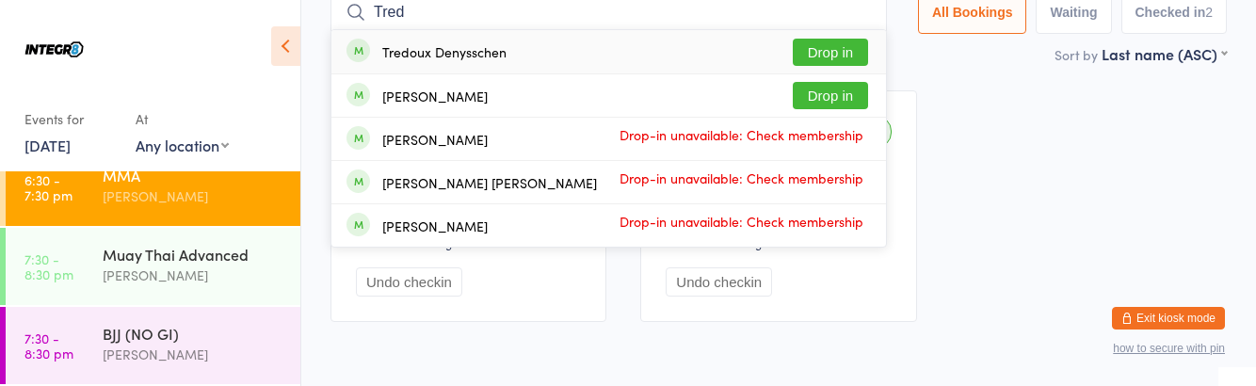
type input "Tred"
click at [846, 43] on button "Drop in" at bounding box center [830, 52] width 75 height 27
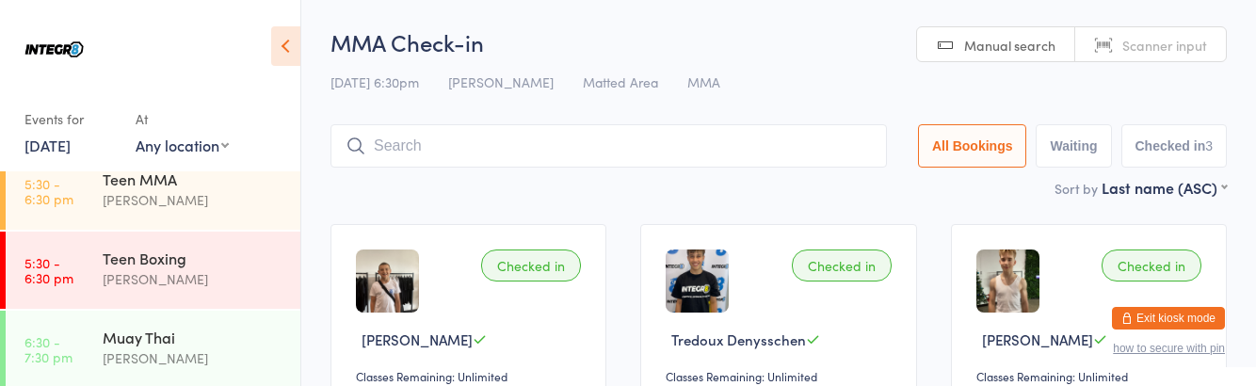
scroll to position [84, 0]
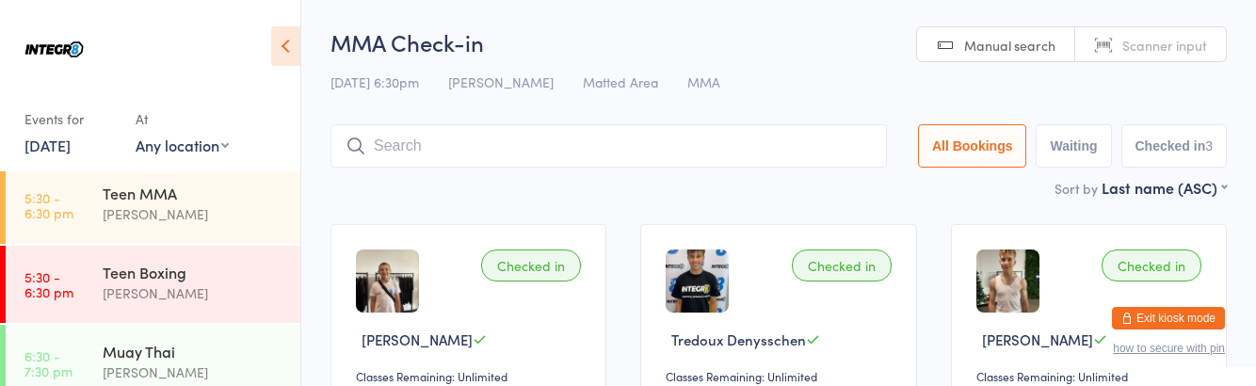
click at [94, 230] on link "5:30 - 6:30 pm Teen MMA [PERSON_NAME]" at bounding box center [153, 205] width 295 height 77
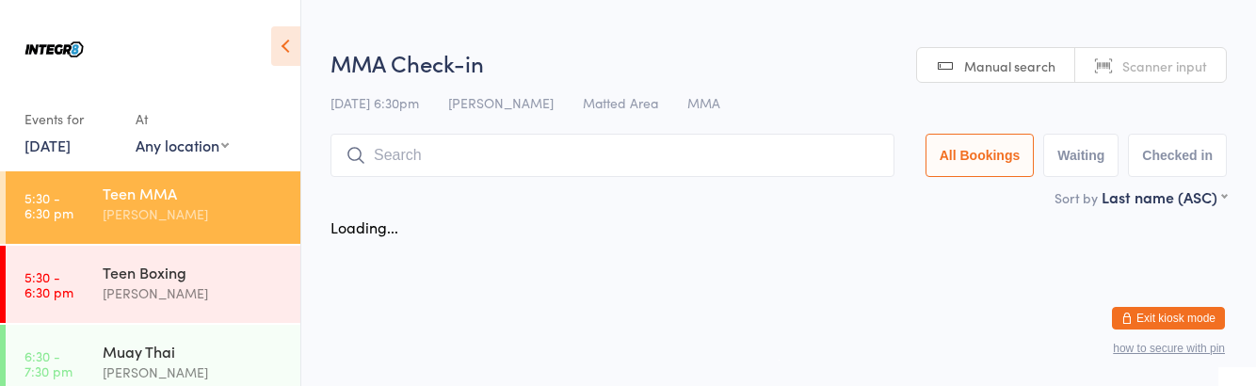
click at [100, 275] on link "5:30 - 6:30 pm Teen Boxing [PERSON_NAME]" at bounding box center [153, 284] width 295 height 77
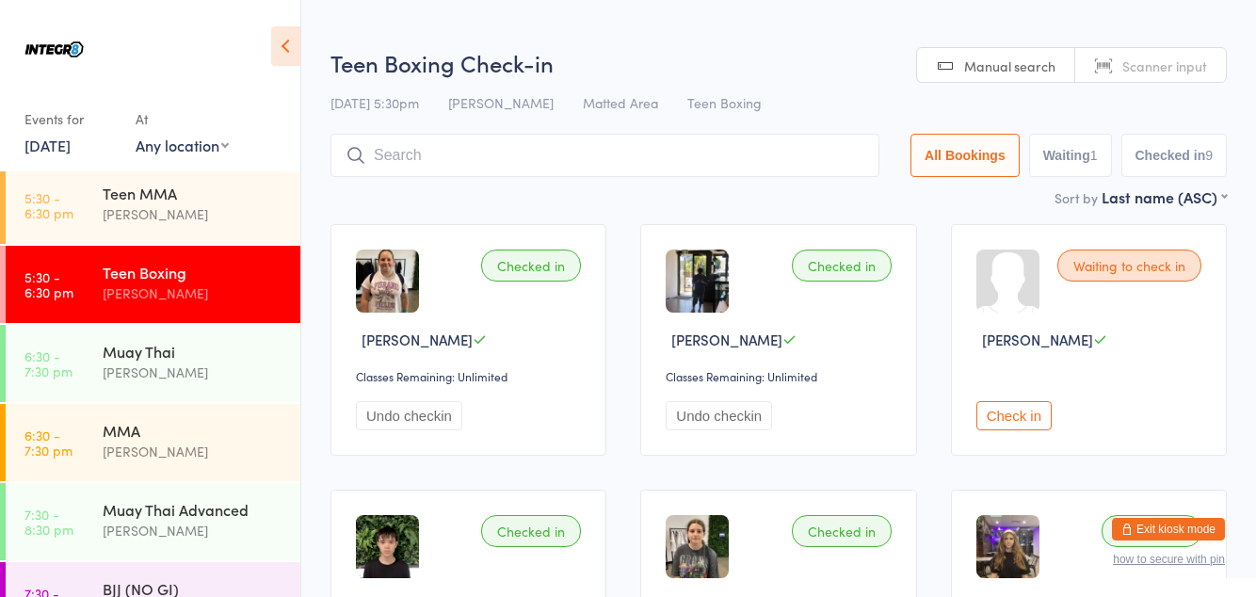
click at [542, 148] on input "search" at bounding box center [604, 155] width 549 height 43
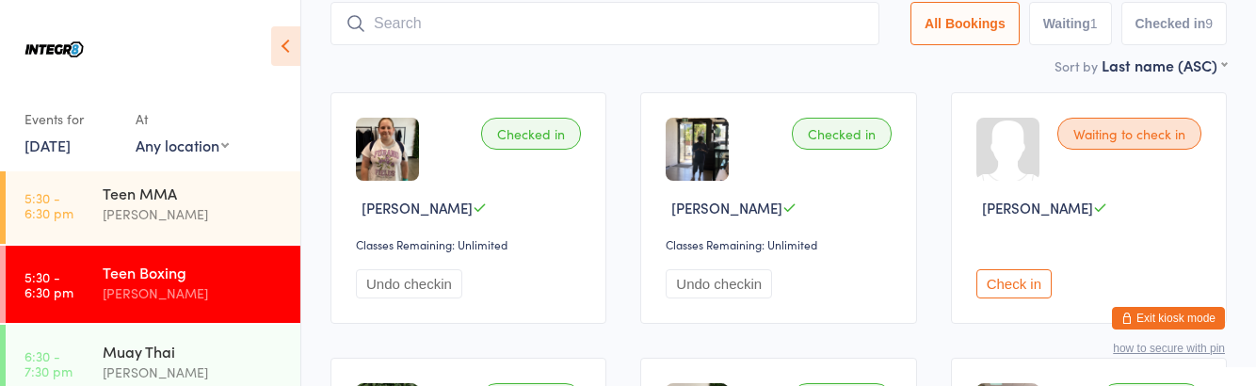
scroll to position [134, 0]
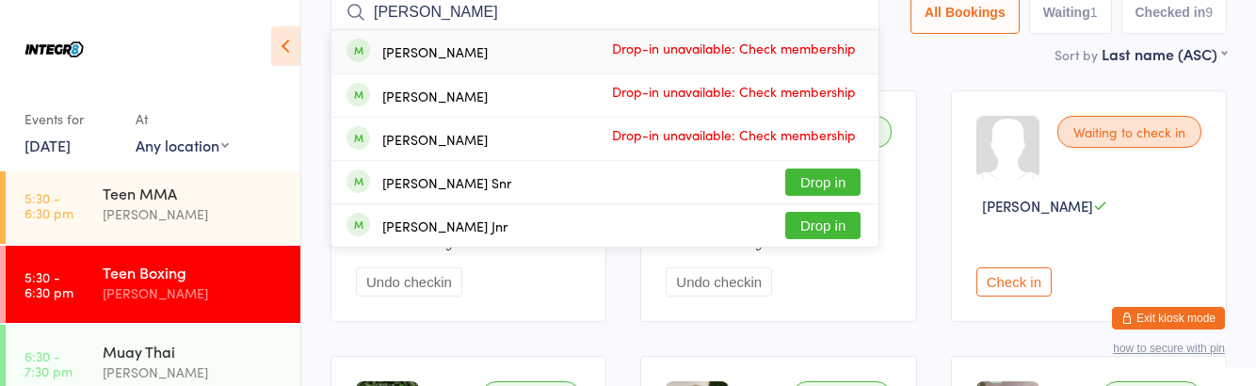
type input "[PERSON_NAME]"
click at [830, 232] on button "Drop in" at bounding box center [822, 225] width 75 height 27
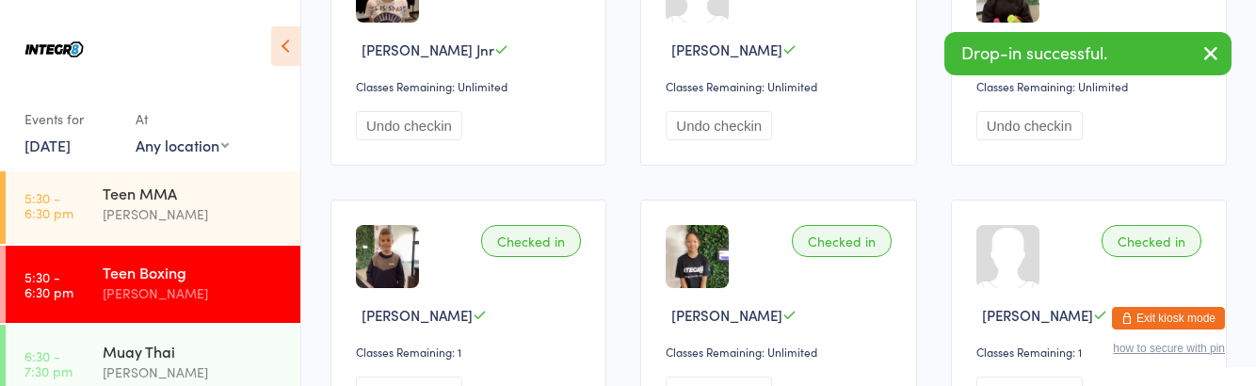
scroll to position [0, 0]
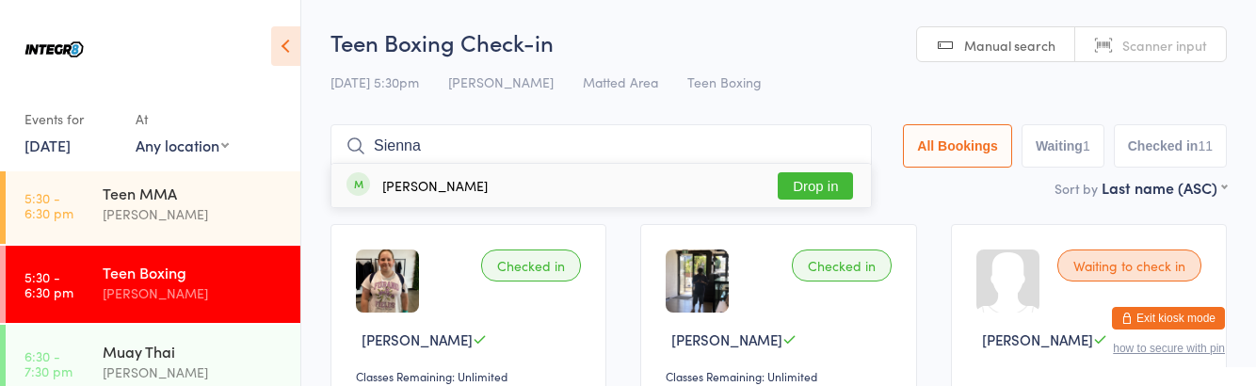
type input "Sienna"
click at [823, 191] on button "Drop in" at bounding box center [815, 185] width 75 height 27
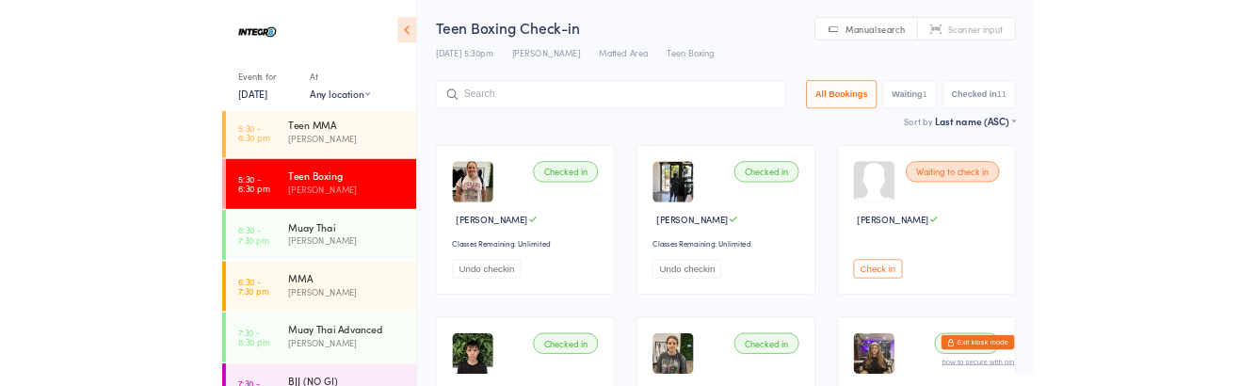
scroll to position [84, 0]
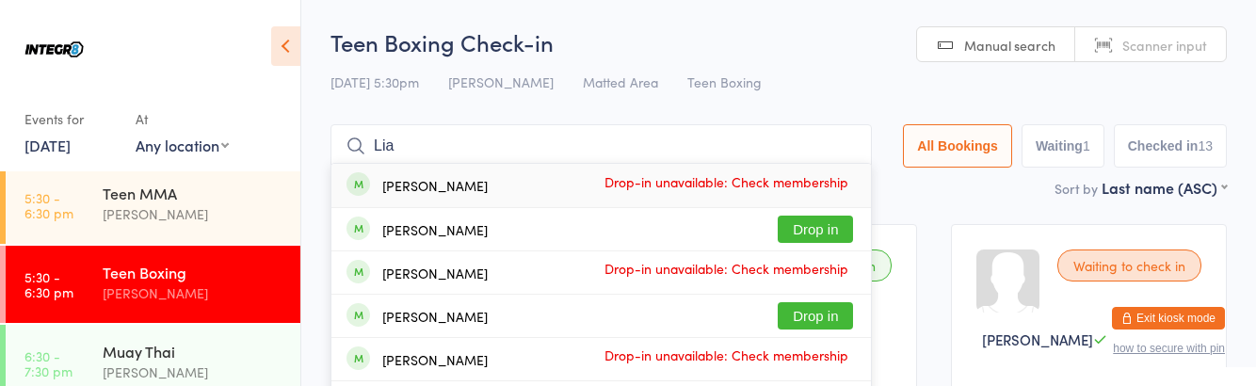
type input "Lia"
click at [847, 365] on span "Drop-in unavailable: Check membership" at bounding box center [726, 355] width 254 height 28
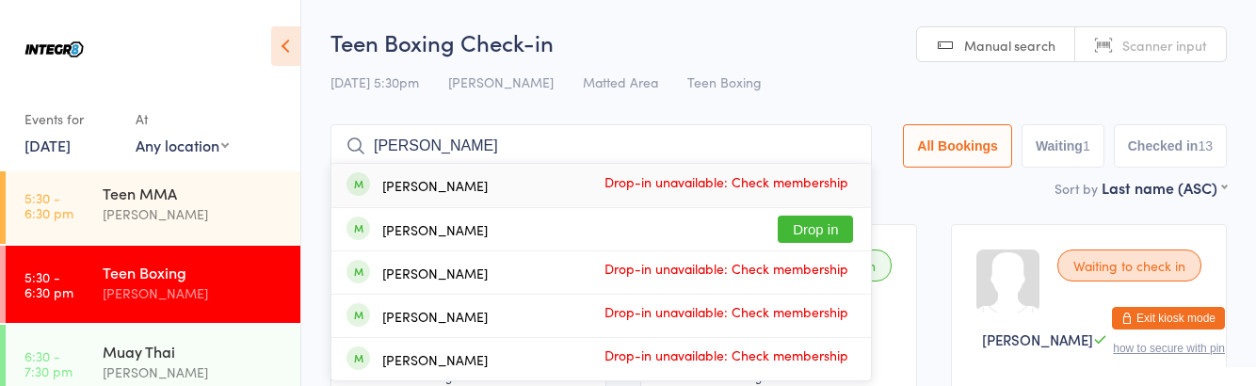
type input "[PERSON_NAME]"
click at [723, 323] on span "Drop-in unavailable: Check membership" at bounding box center [726, 311] width 254 height 28
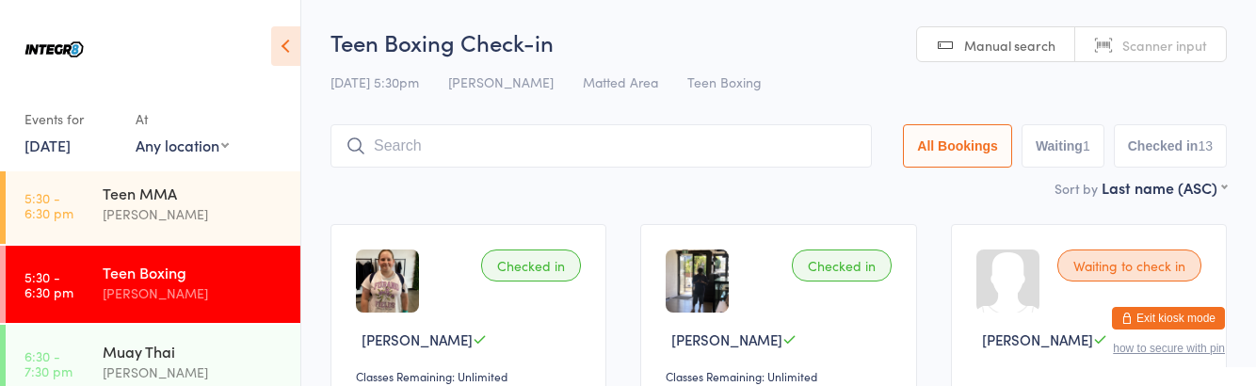
click at [205, 226] on div "Teen MMA [PERSON_NAME]" at bounding box center [202, 204] width 198 height 74
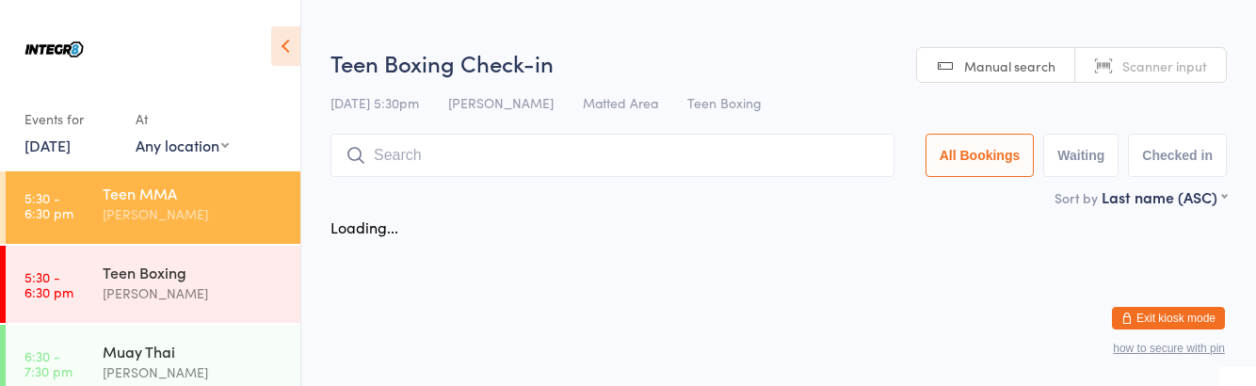
scroll to position [84, 0]
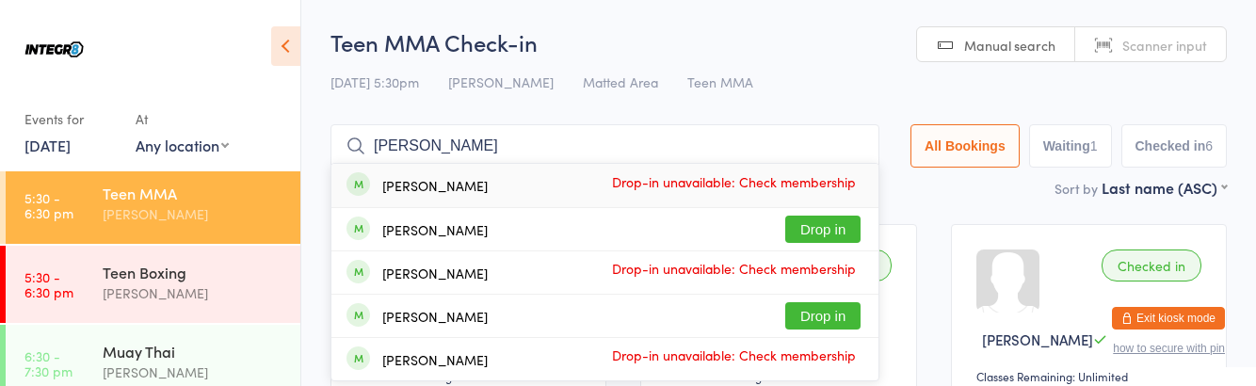
type input "[PERSON_NAME]"
click at [828, 309] on button "Drop in" at bounding box center [822, 315] width 75 height 27
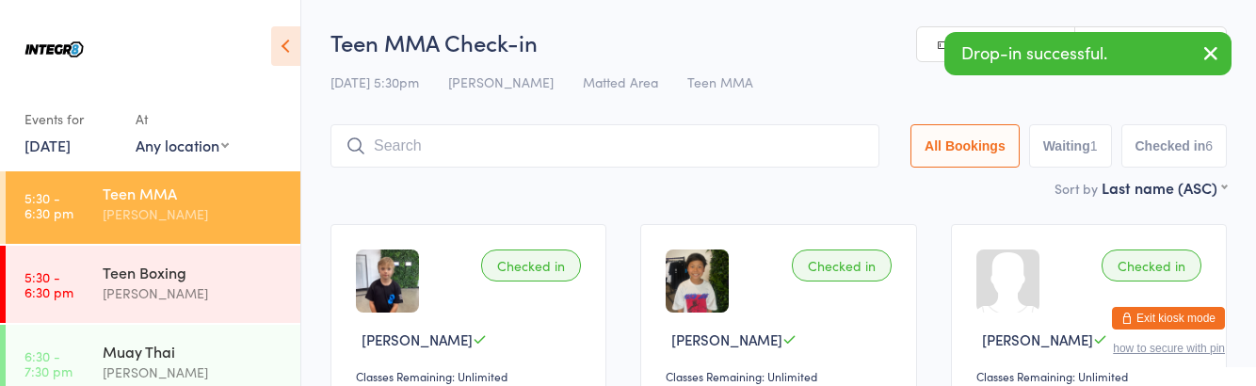
click at [181, 260] on div "Teen Boxing [PERSON_NAME]" at bounding box center [202, 283] width 198 height 74
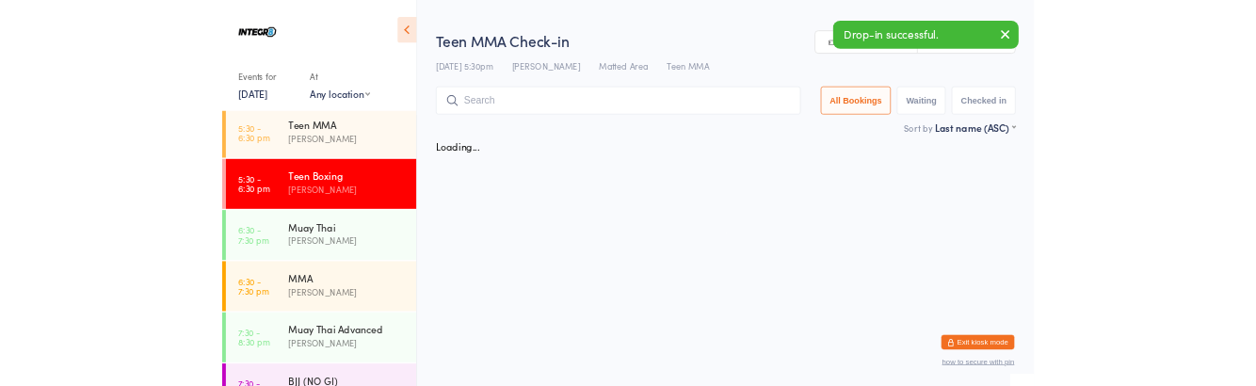
scroll to position [84, 0]
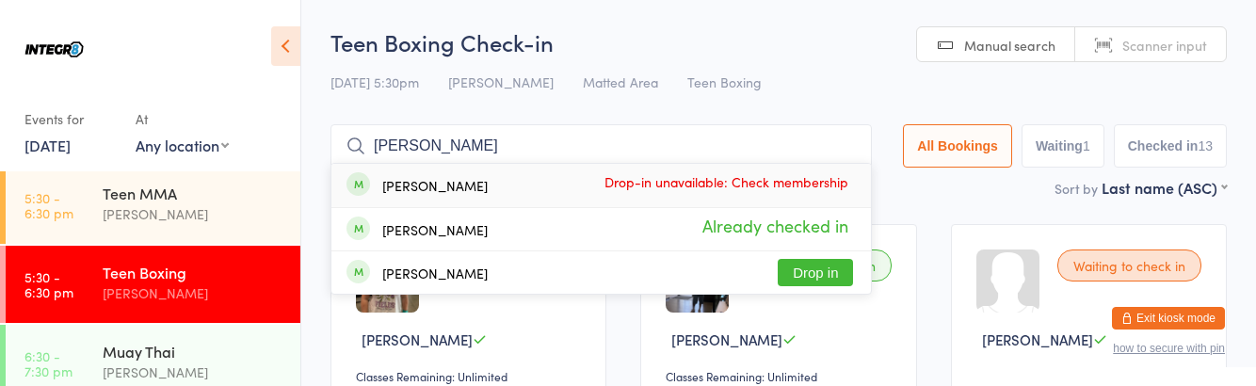
type input "[PERSON_NAME]"
click at [829, 278] on button "Drop in" at bounding box center [815, 272] width 75 height 27
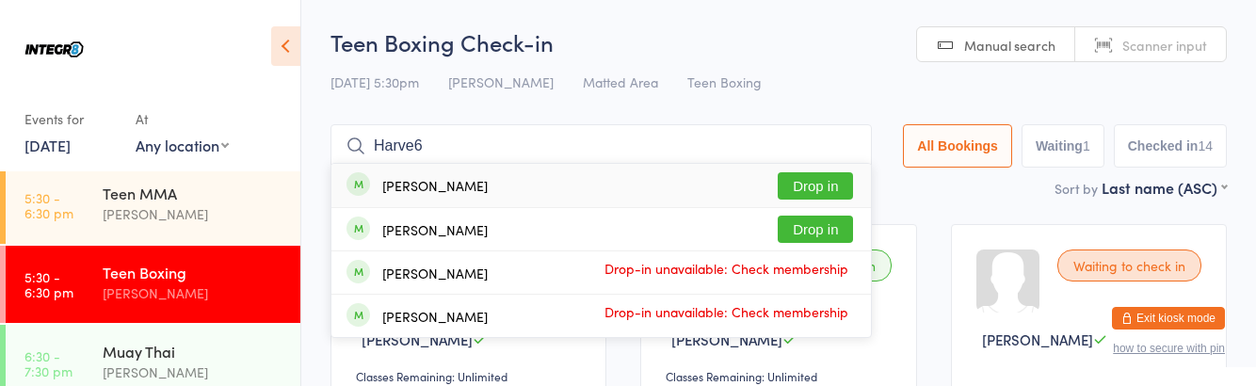
type input "Harve6"
click at [846, 185] on button "Drop in" at bounding box center [815, 185] width 75 height 27
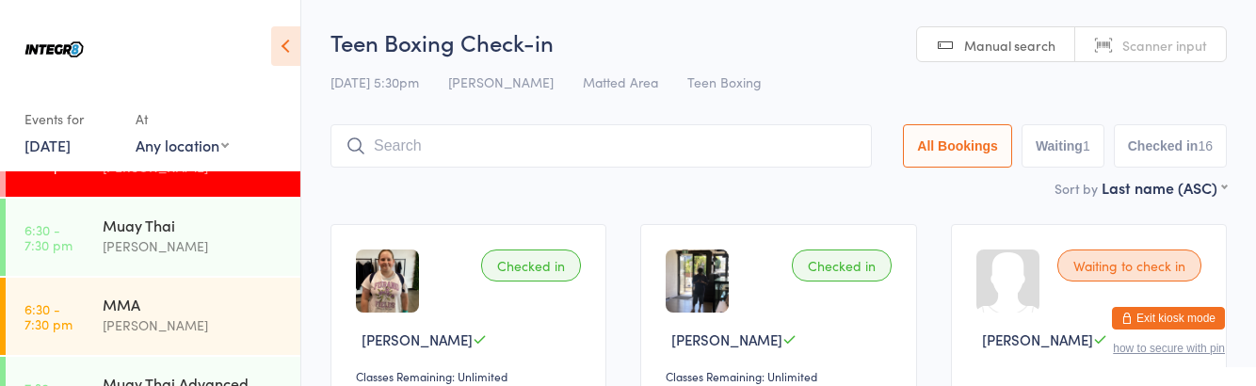
click at [213, 300] on div "MMA" at bounding box center [194, 304] width 182 height 21
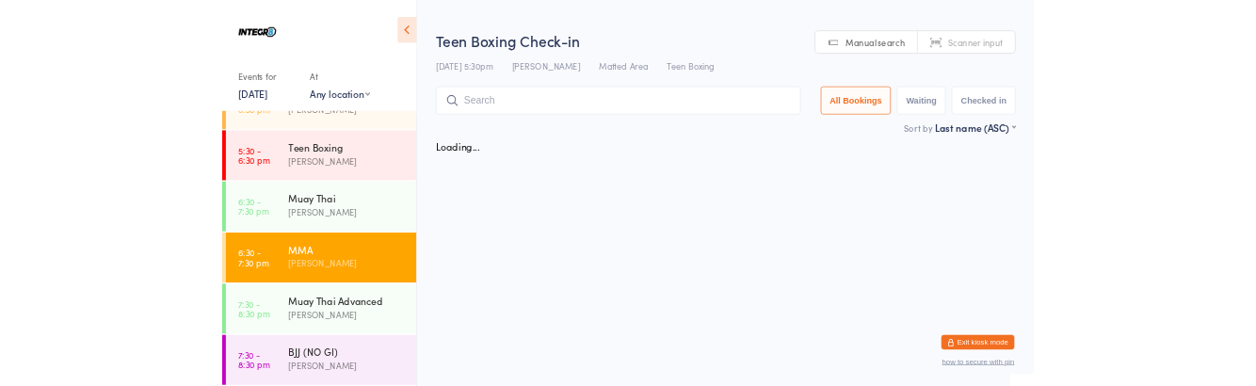
scroll to position [210, 0]
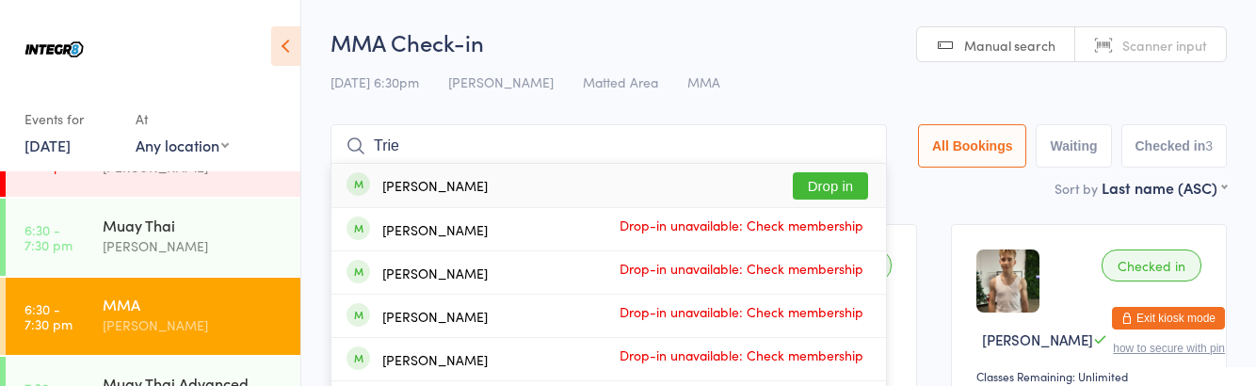
type input "Trie"
click at [846, 190] on button "Drop in" at bounding box center [830, 185] width 75 height 27
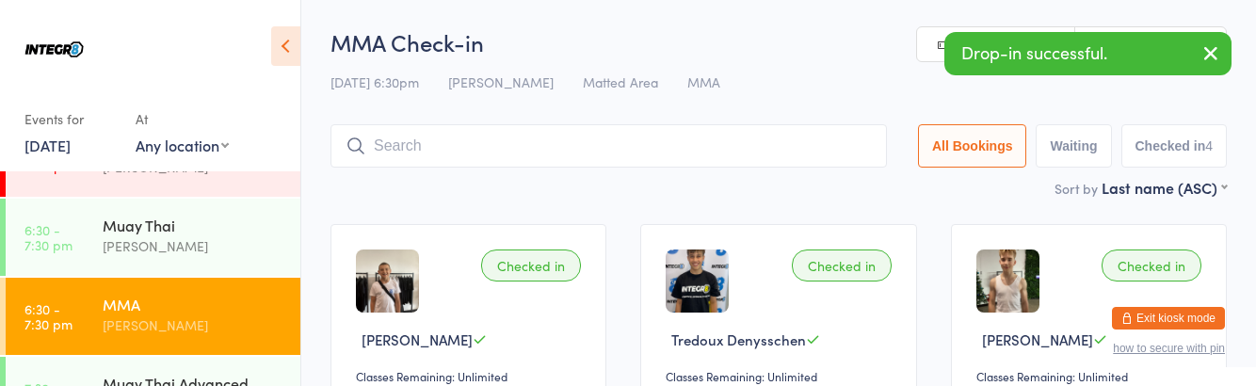
scroll to position [250, 0]
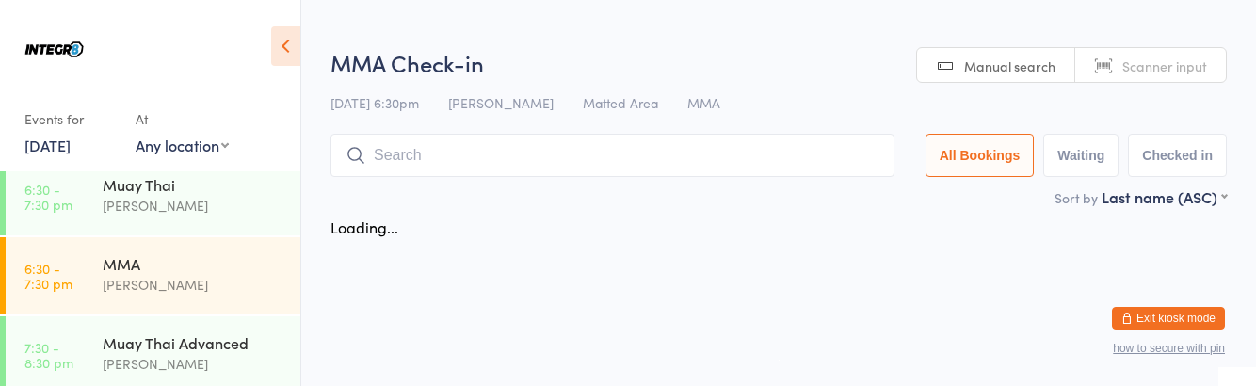
scroll to position [250, 0]
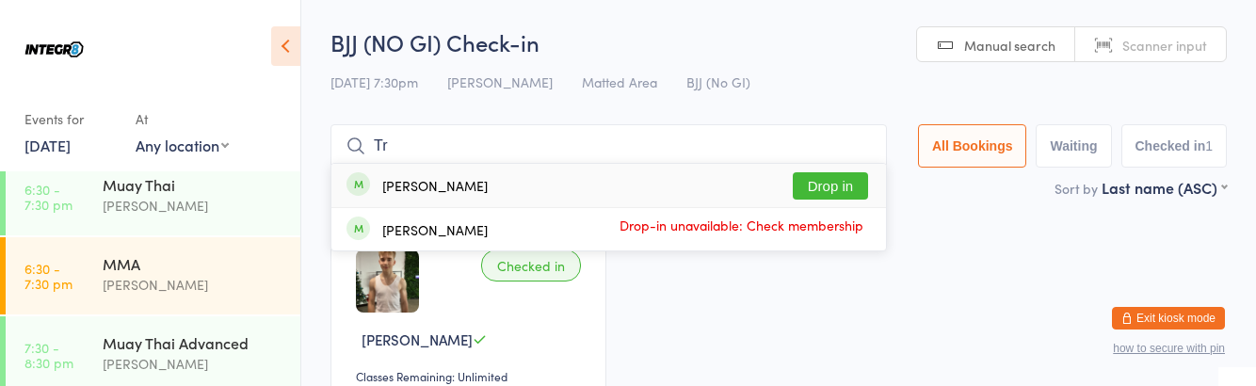
type input "T"
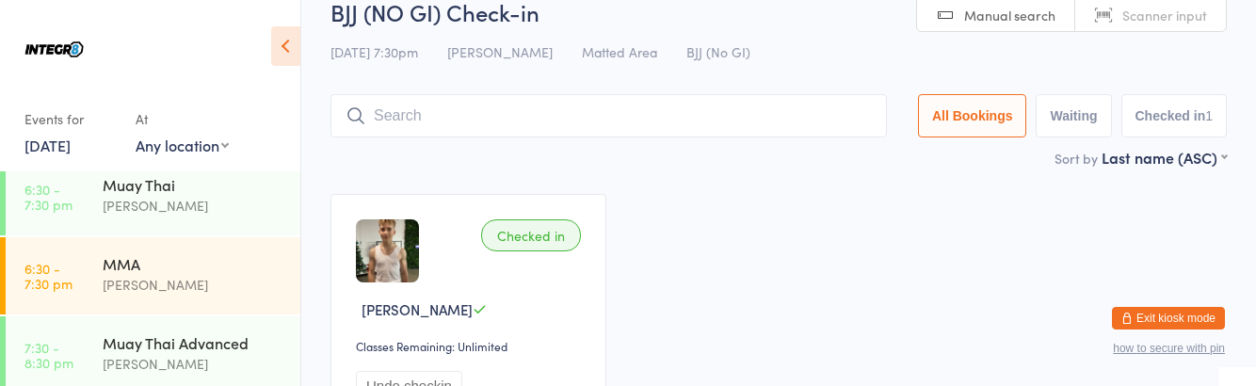
scroll to position [32, 0]
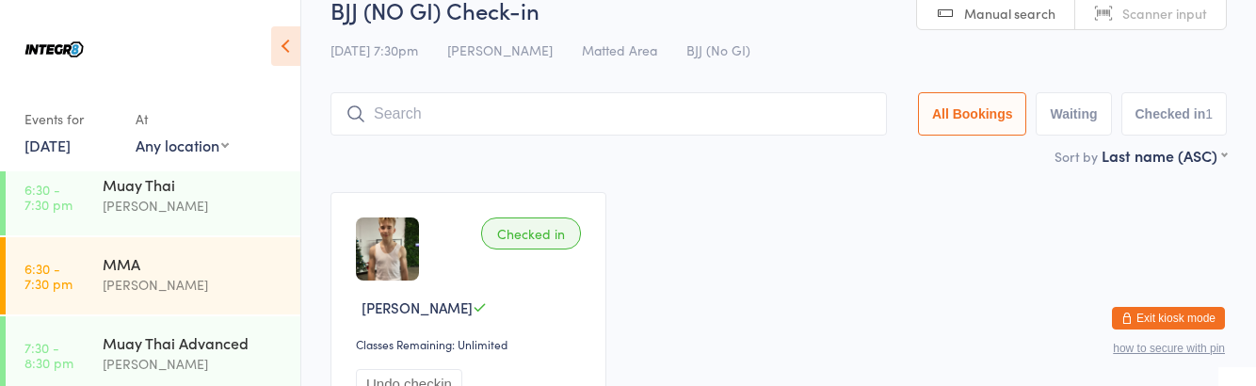
click at [211, 362] on div "[PERSON_NAME]" at bounding box center [194, 364] width 182 height 22
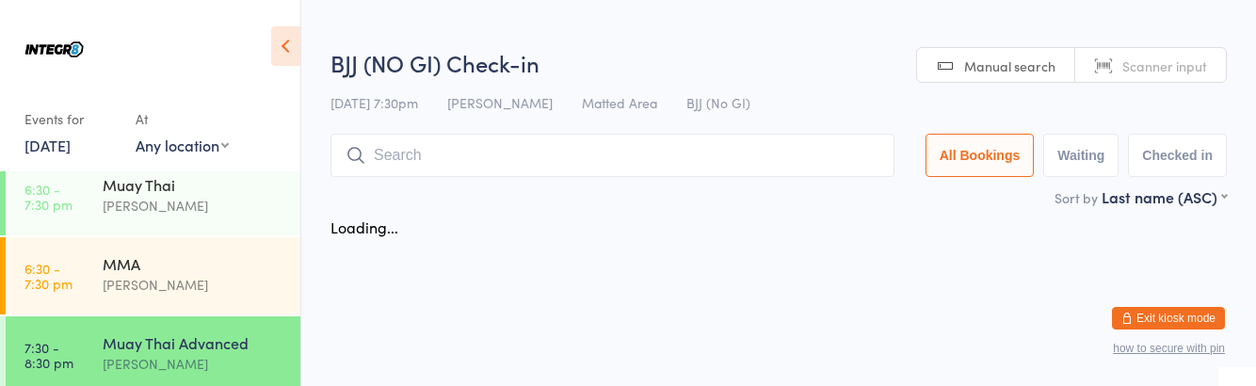
scroll to position [250, 0]
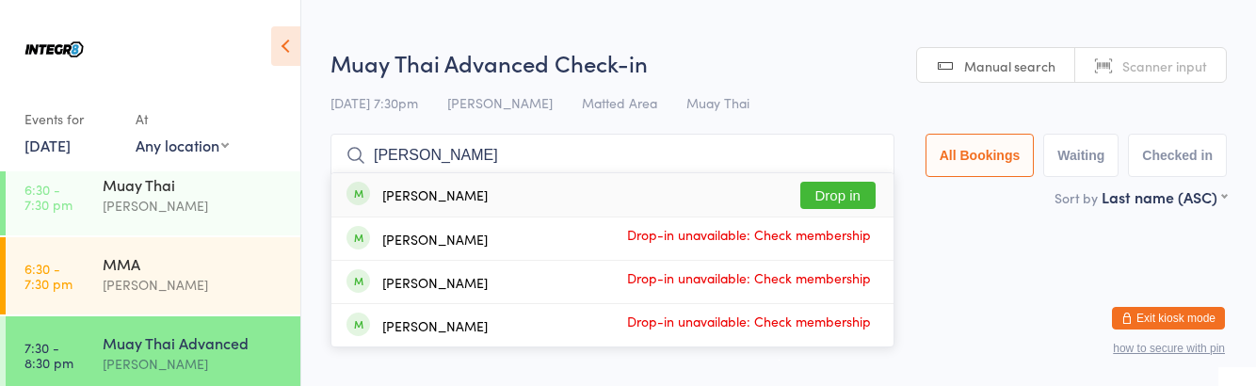
type input "[PERSON_NAME]"
click at [866, 201] on div "[PERSON_NAME] Drop in" at bounding box center [612, 194] width 562 height 43
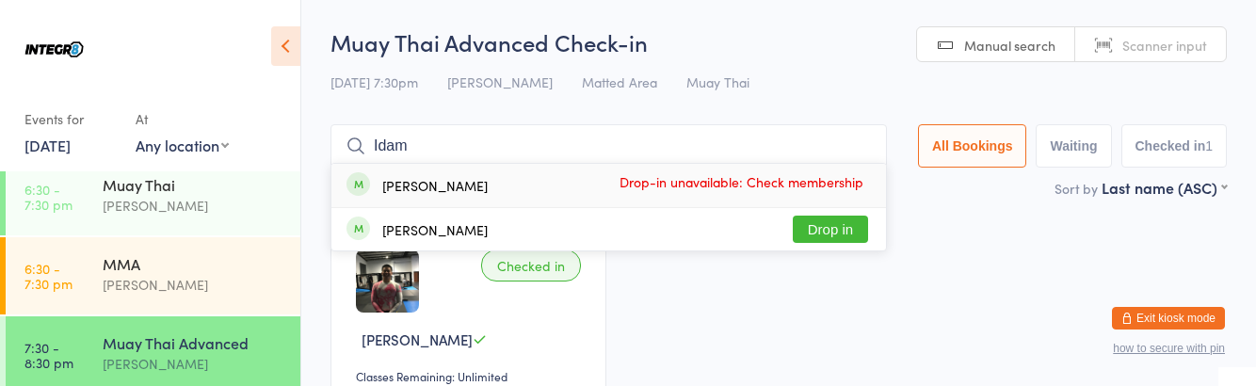
type input "Idam"
click at [770, 194] on span "Drop-in unavailable: Check membership" at bounding box center [741, 182] width 254 height 28
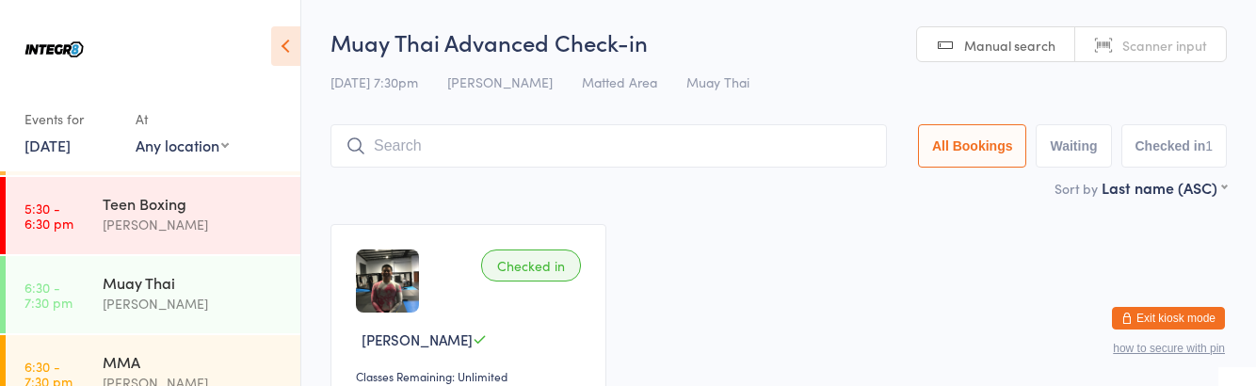
scroll to position [0, 0]
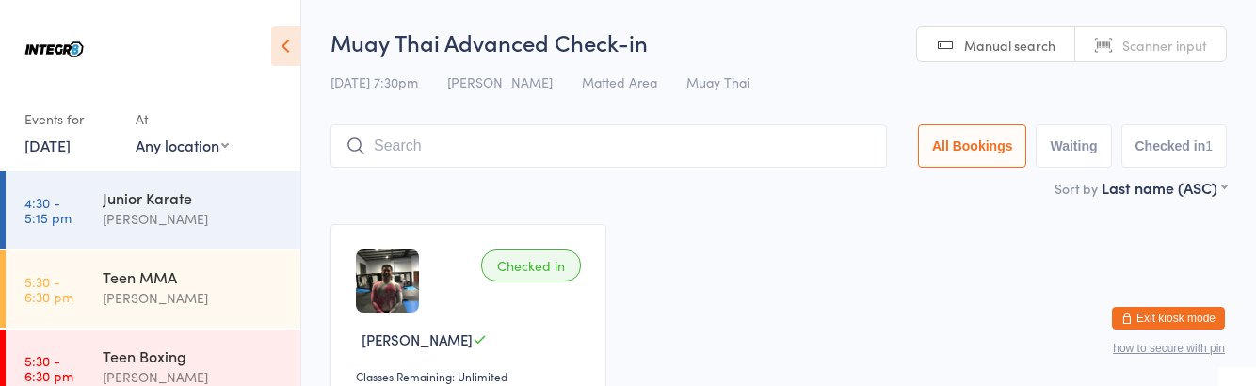
click at [194, 286] on div "Teen MMA" at bounding box center [194, 276] width 182 height 21
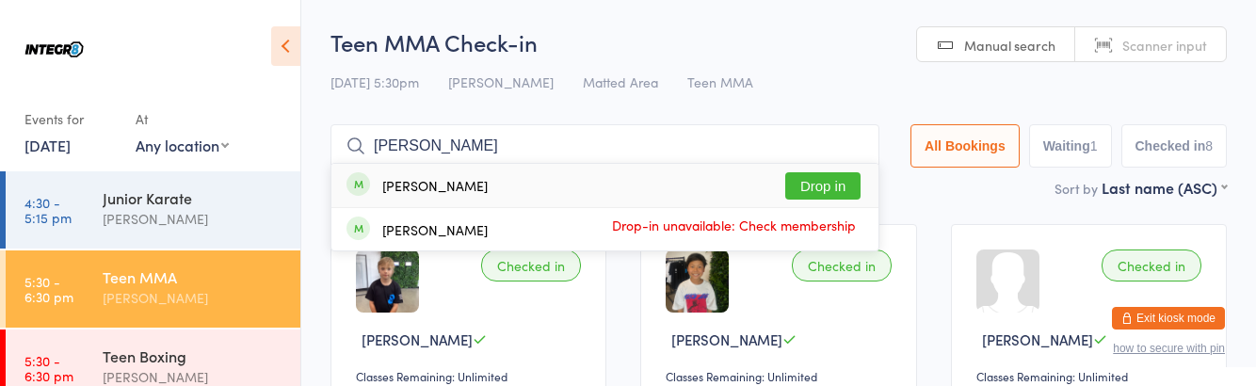
type input "[PERSON_NAME]"
click at [827, 178] on button "Drop in" at bounding box center [822, 185] width 75 height 27
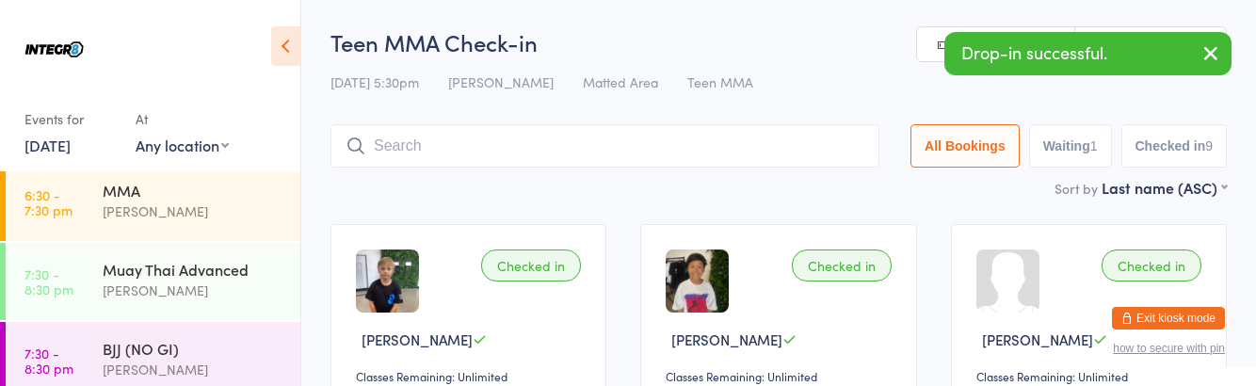
click at [248, 299] on div "[PERSON_NAME]" at bounding box center [194, 291] width 182 height 22
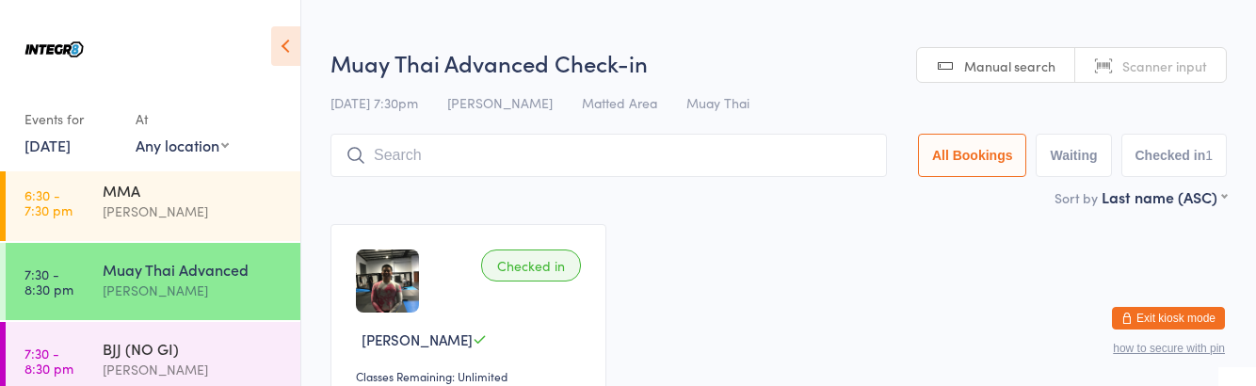
scroll to position [250, 0]
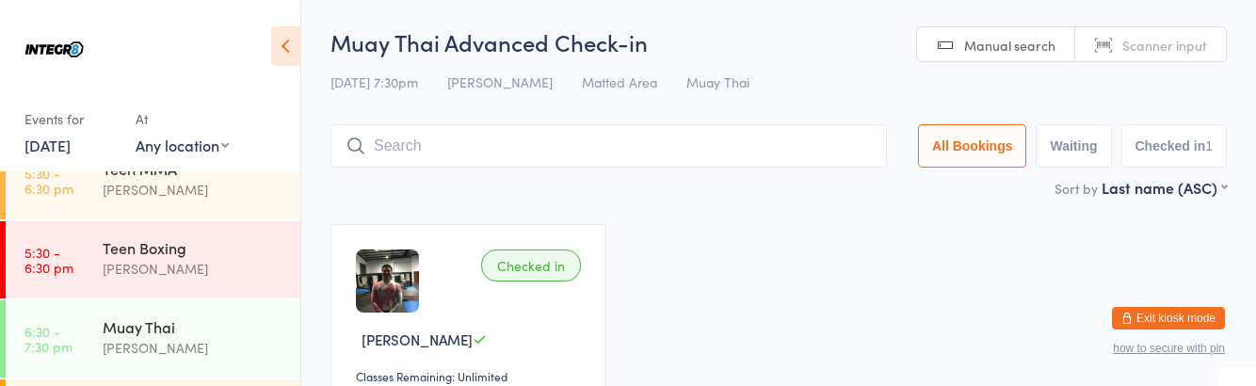
click at [169, 320] on div "Muay Thai" at bounding box center [194, 326] width 182 height 21
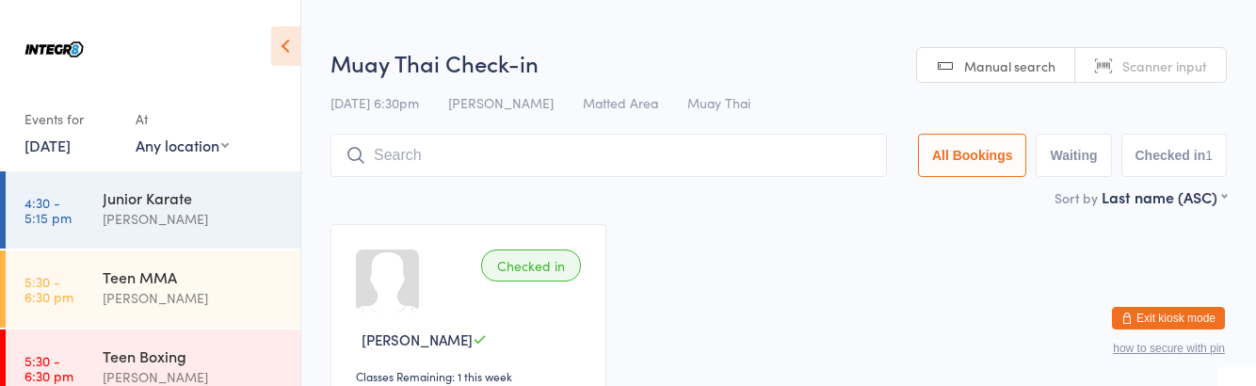
click at [172, 311] on div "Teen MMA [PERSON_NAME]" at bounding box center [202, 287] width 198 height 74
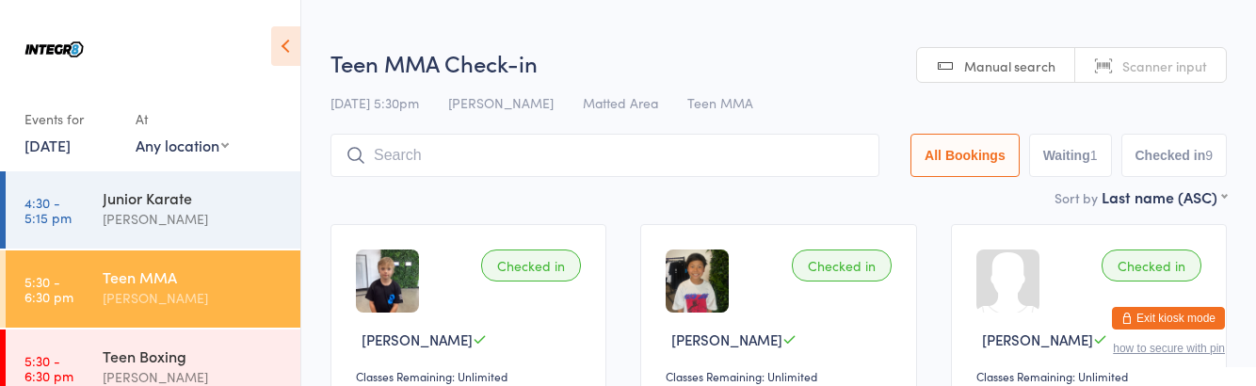
click at [173, 311] on div "Teen MMA [PERSON_NAME]" at bounding box center [202, 287] width 198 height 74
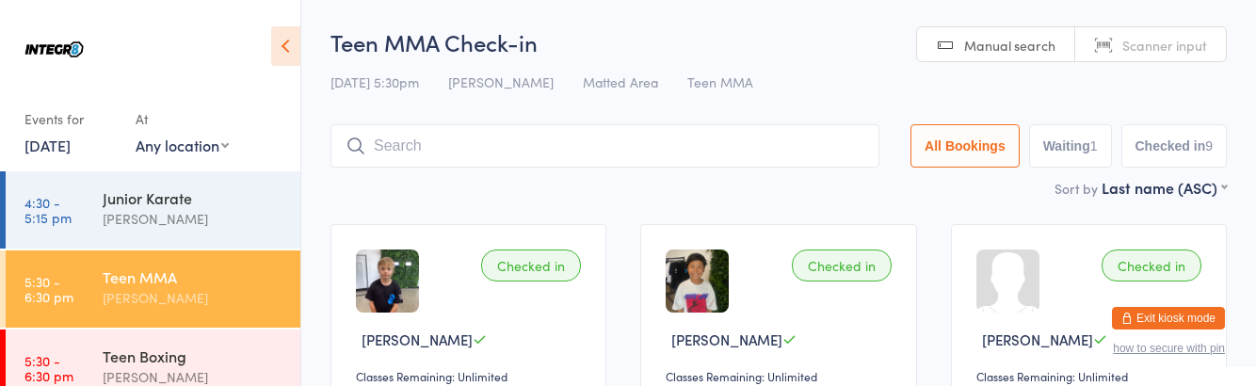
type input "4"
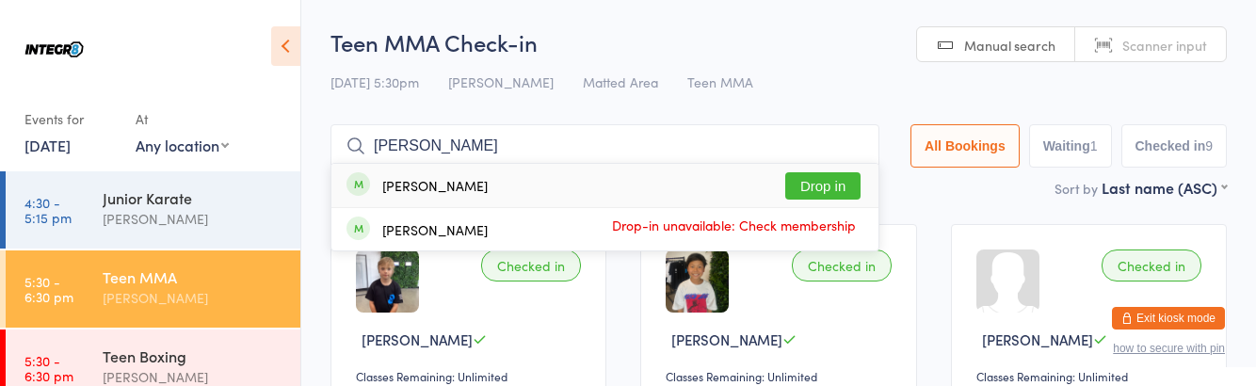
type input "[PERSON_NAME]"
click at [829, 180] on button "Drop in" at bounding box center [822, 185] width 75 height 27
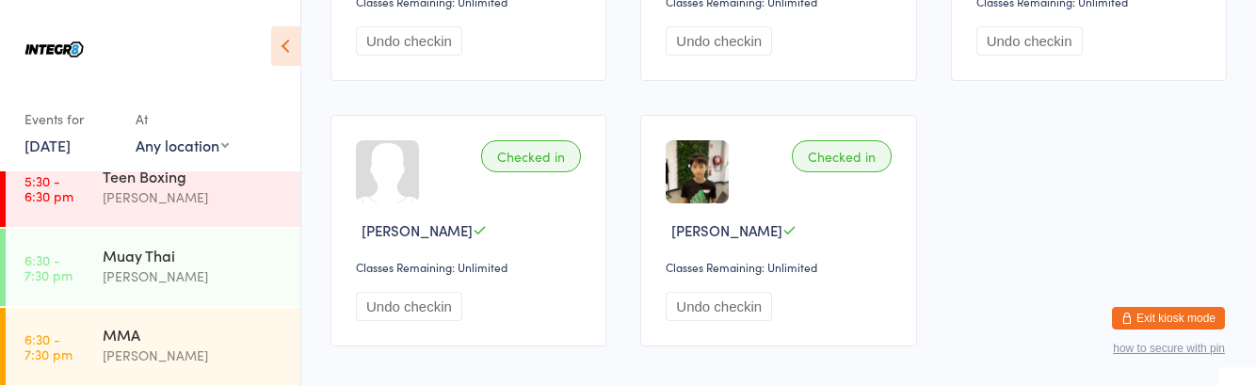
scroll to position [179, 0]
click at [238, 365] on div "[PERSON_NAME]" at bounding box center [194, 357] width 182 height 22
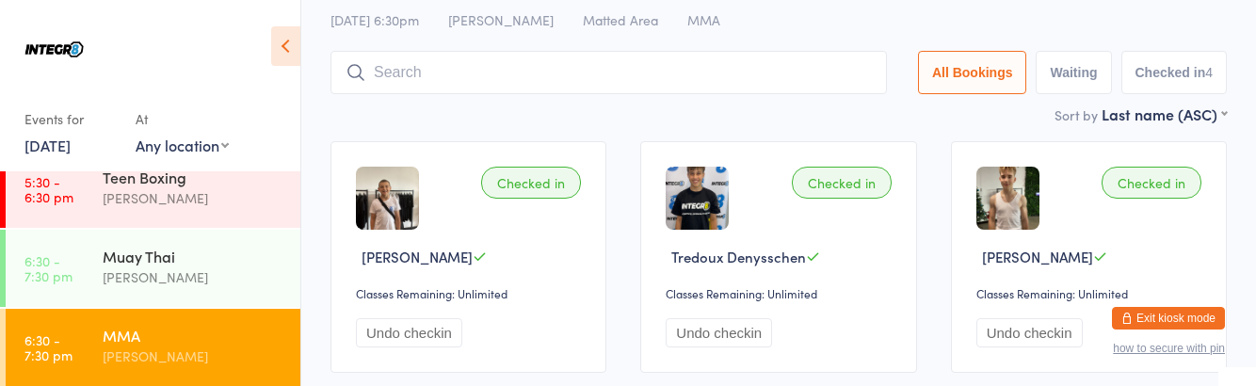
scroll to position [80, 0]
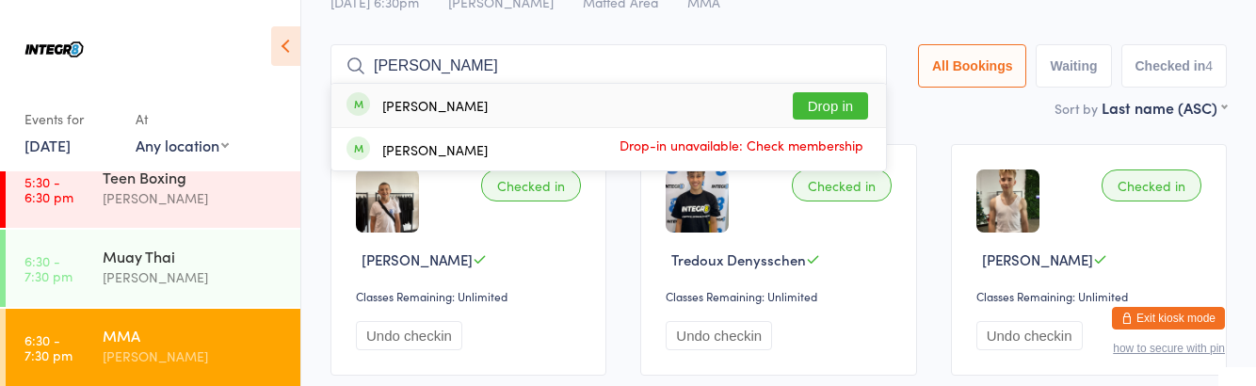
type input "[PERSON_NAME]"
click at [855, 109] on button "Drop in" at bounding box center [830, 105] width 75 height 27
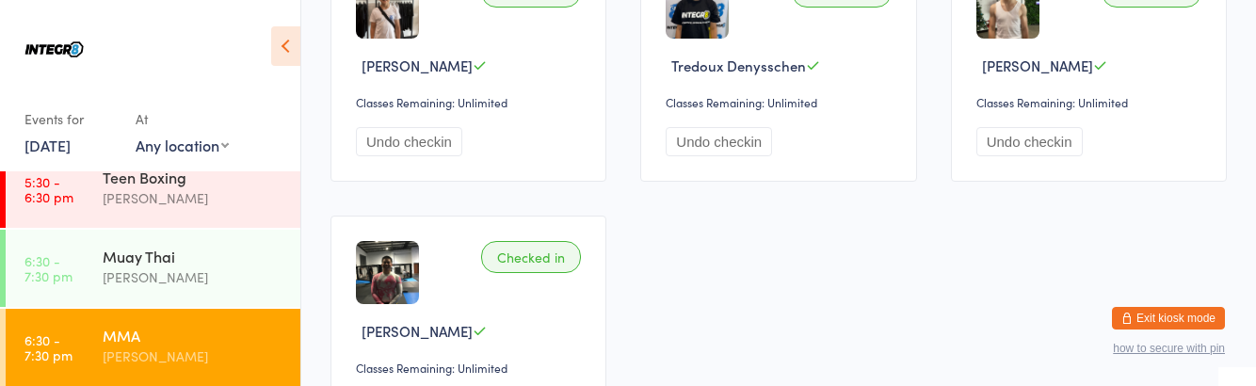
scroll to position [268, 0]
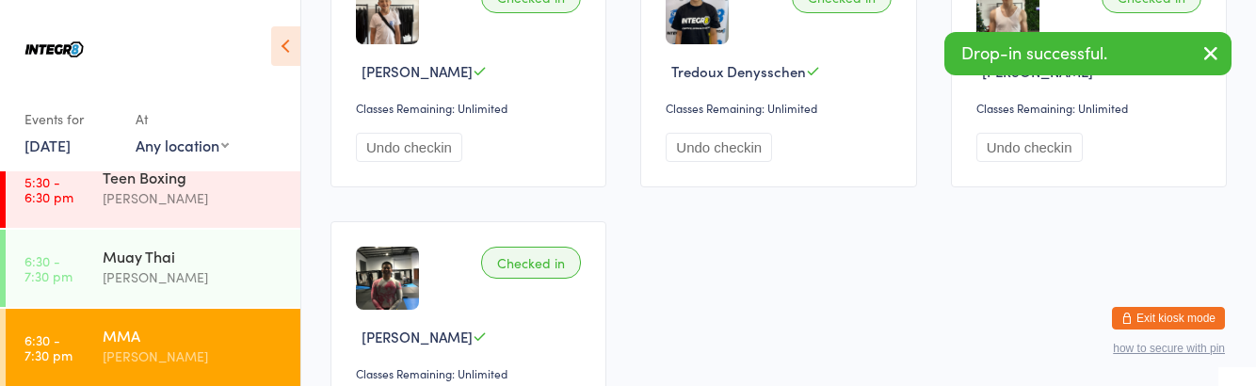
click at [1162, 278] on div "Checked in [PERSON_NAME] Classes Remaining: Unlimited Undo checkin Checked in T…" at bounding box center [778, 204] width 930 height 531
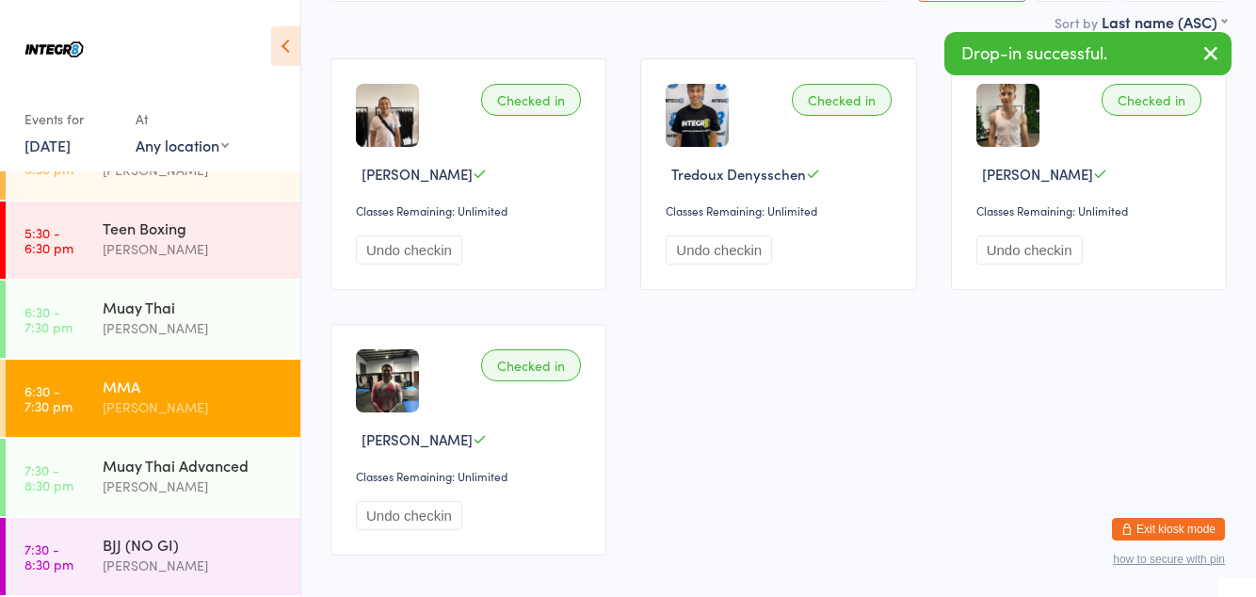
scroll to position [40, 0]
